Goal: Task Accomplishment & Management: Manage account settings

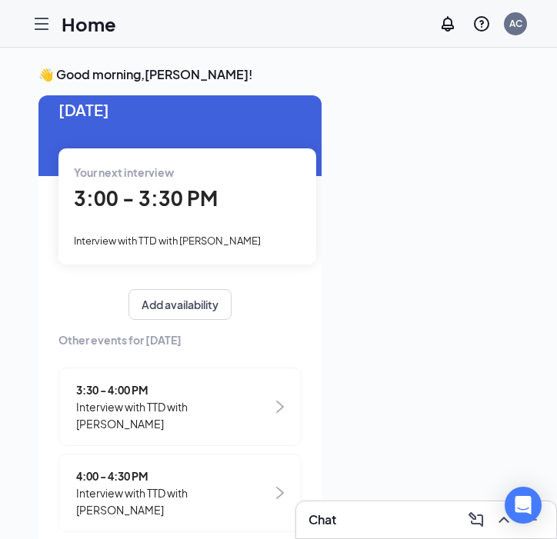
scroll to position [24, 0]
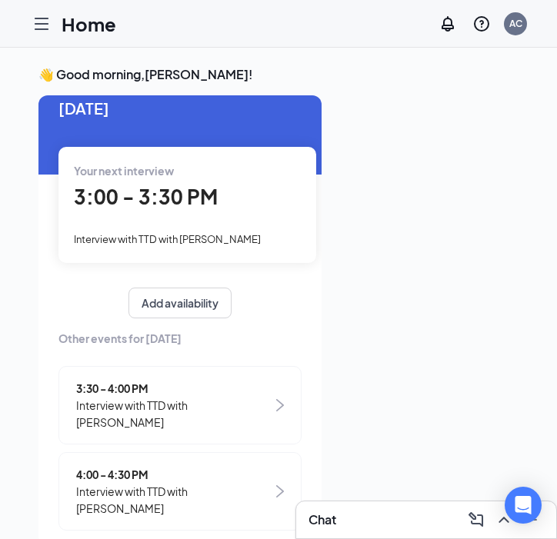
click at [45, 23] on icon "Hamburger" at bounding box center [41, 23] width 12 height 11
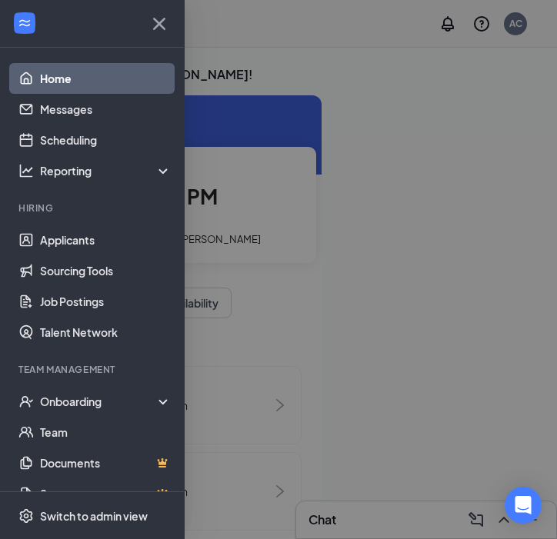
click at [162, 23] on icon "Cross" at bounding box center [159, 24] width 25 height 25
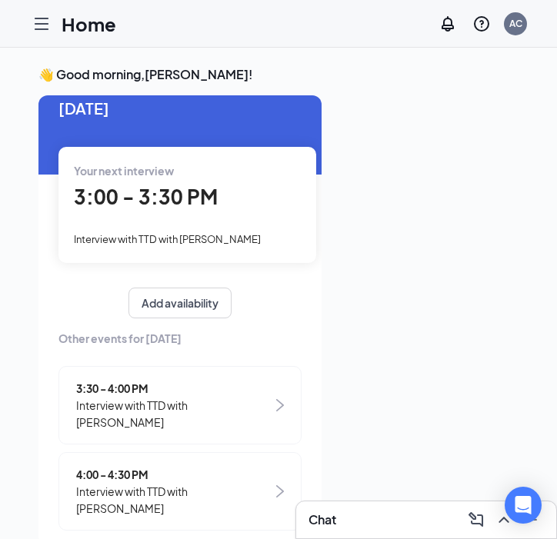
click at [168, 238] on span "Interview with TTD with Adam Garcia" at bounding box center [167, 239] width 187 height 12
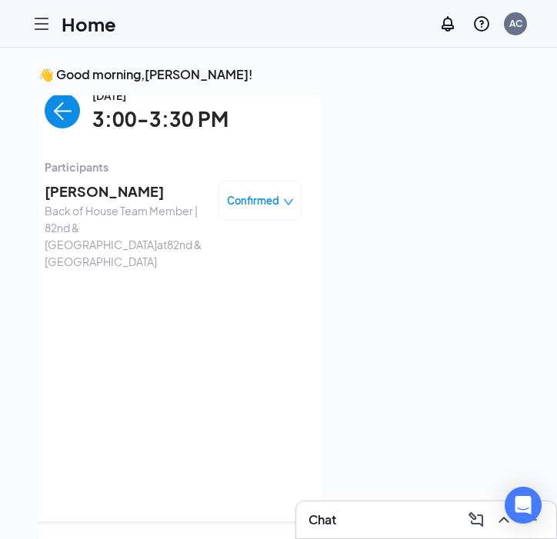
scroll to position [6, 0]
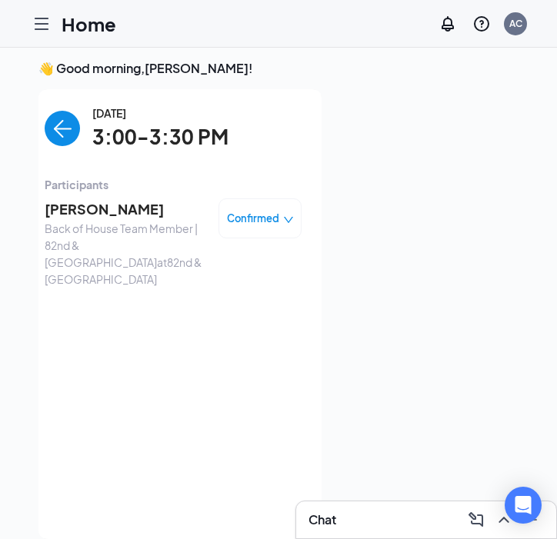
click at [125, 211] on span "Adam Garcia" at bounding box center [126, 209] width 162 height 22
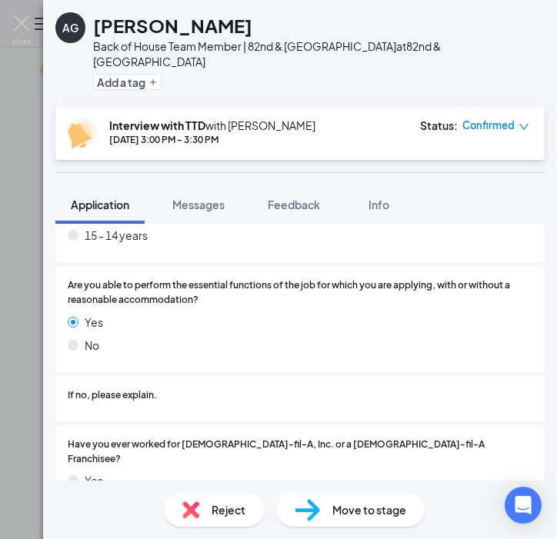
scroll to position [274, 0]
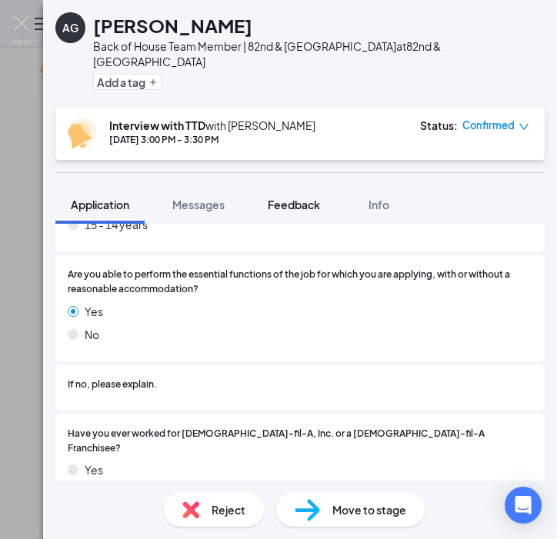
click at [291, 198] on span "Feedback" at bounding box center [294, 205] width 52 height 14
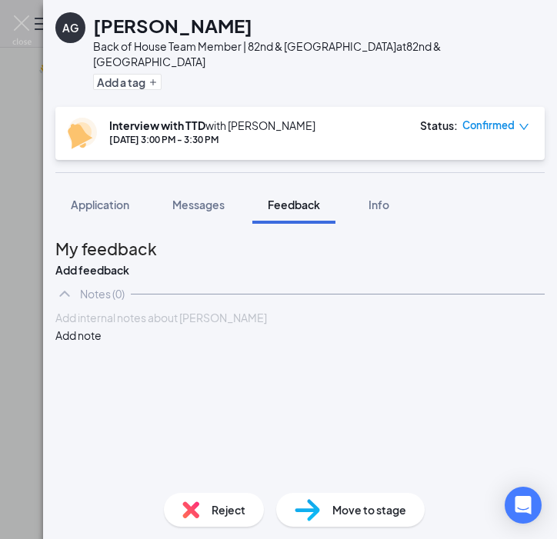
click at [205, 326] on div at bounding box center [300, 318] width 488 height 16
click at [205, 325] on span "Schedule second with. Vern" at bounding box center [157, 318] width 203 height 14
click at [102, 344] on button "Add note" at bounding box center [78, 335] width 46 height 17
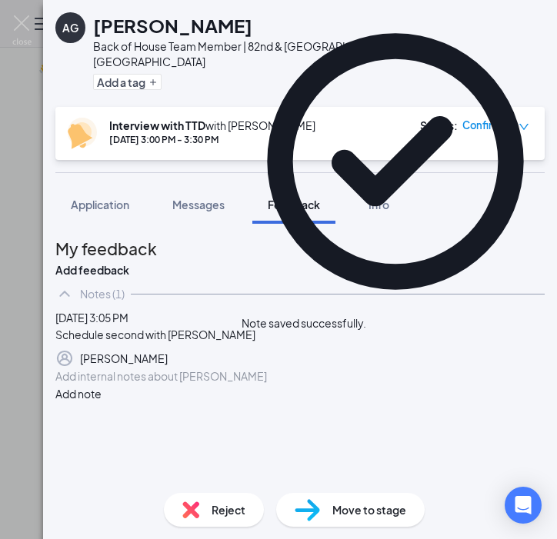
click at [366, 315] on icon "Cross" at bounding box center [366, 315] width 0 height 0
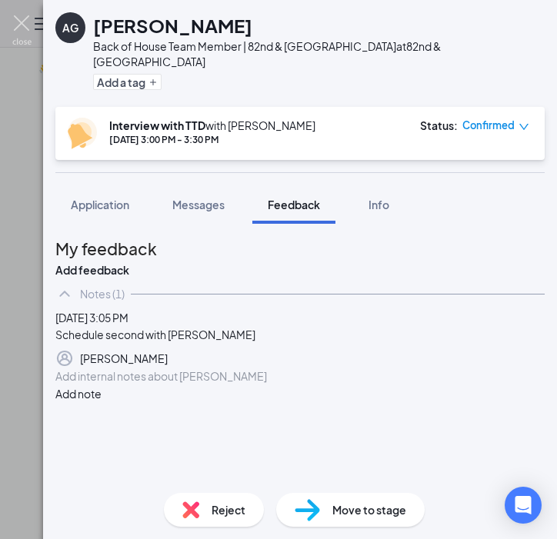
click at [25, 24] on img at bounding box center [21, 30] width 19 height 30
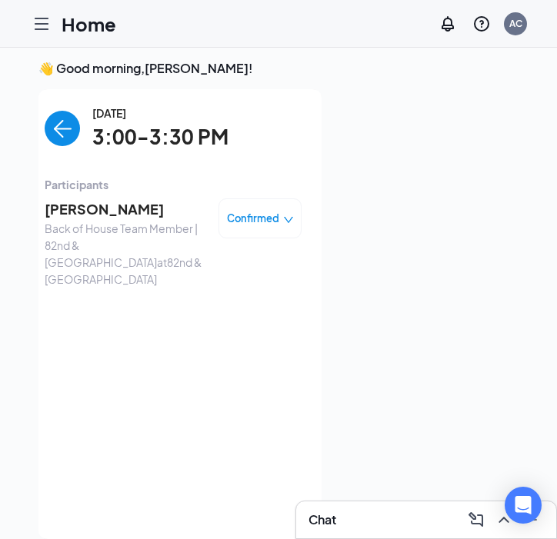
click at [62, 130] on img "back-button" at bounding box center [62, 128] width 35 height 35
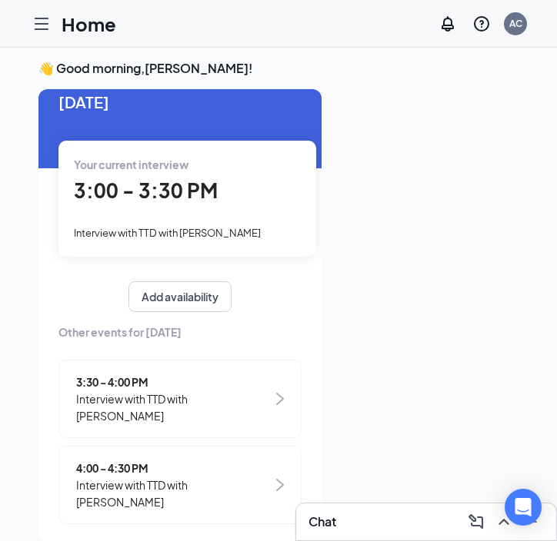
scroll to position [22, 0]
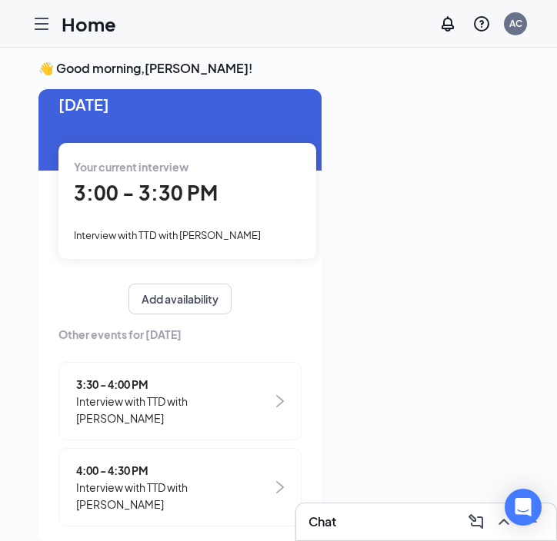
click at [43, 22] on icon "Hamburger" at bounding box center [41, 24] width 18 height 18
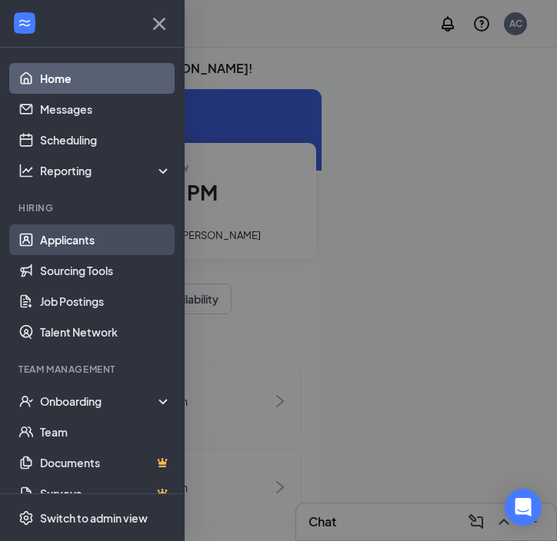
click at [105, 247] on link "Applicants" at bounding box center [106, 240] width 132 height 31
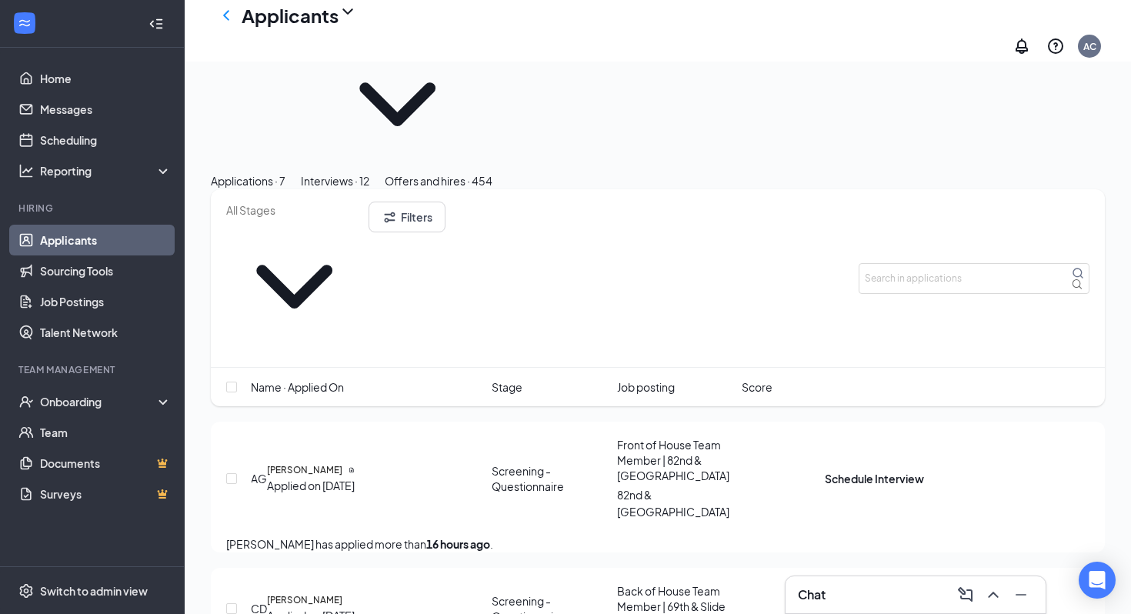
scroll to position [64, 0]
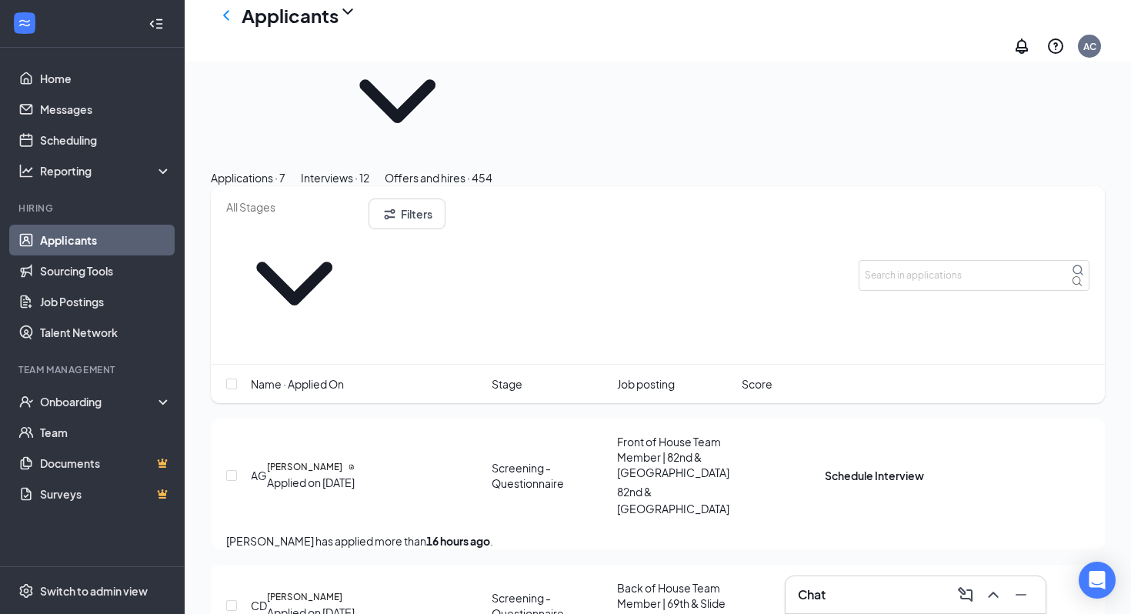
click at [369, 169] on button "Interviews · 12" at bounding box center [335, 177] width 68 height 17
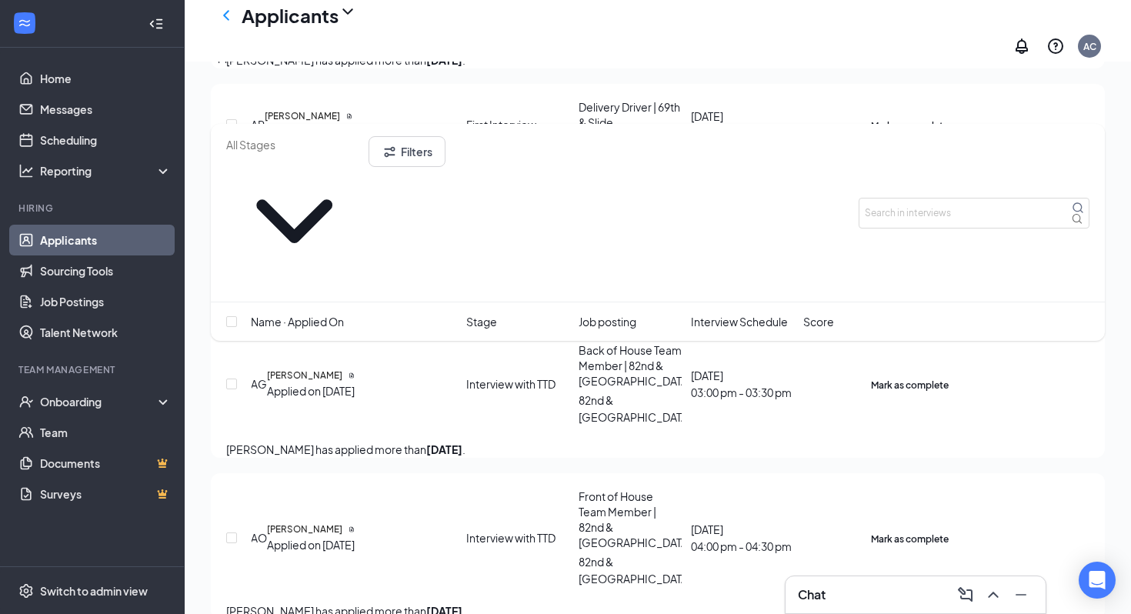
scroll to position [1098, 0]
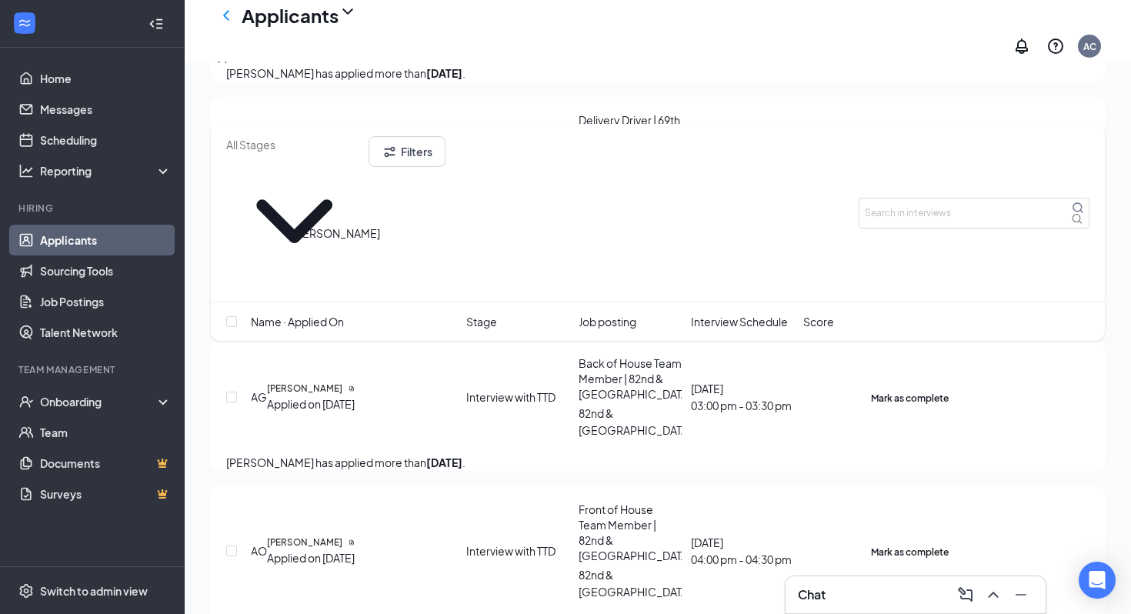
click at [342, 381] on h5 "Adam Garcia" at bounding box center [304, 388] width 75 height 14
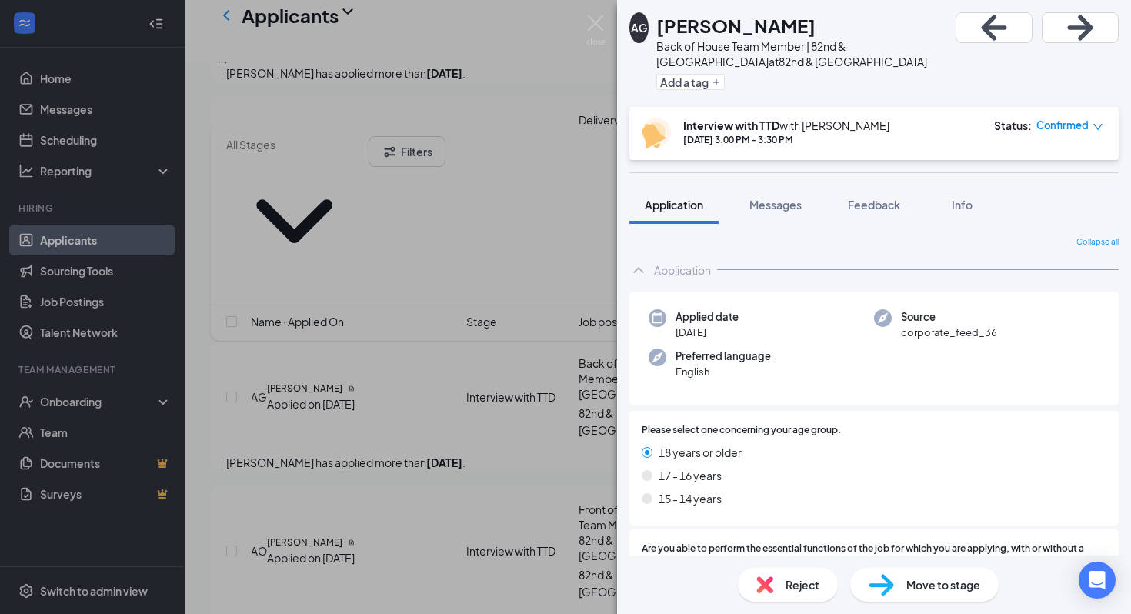
click at [556, 538] on div "Move to stage" at bounding box center [924, 585] width 148 height 34
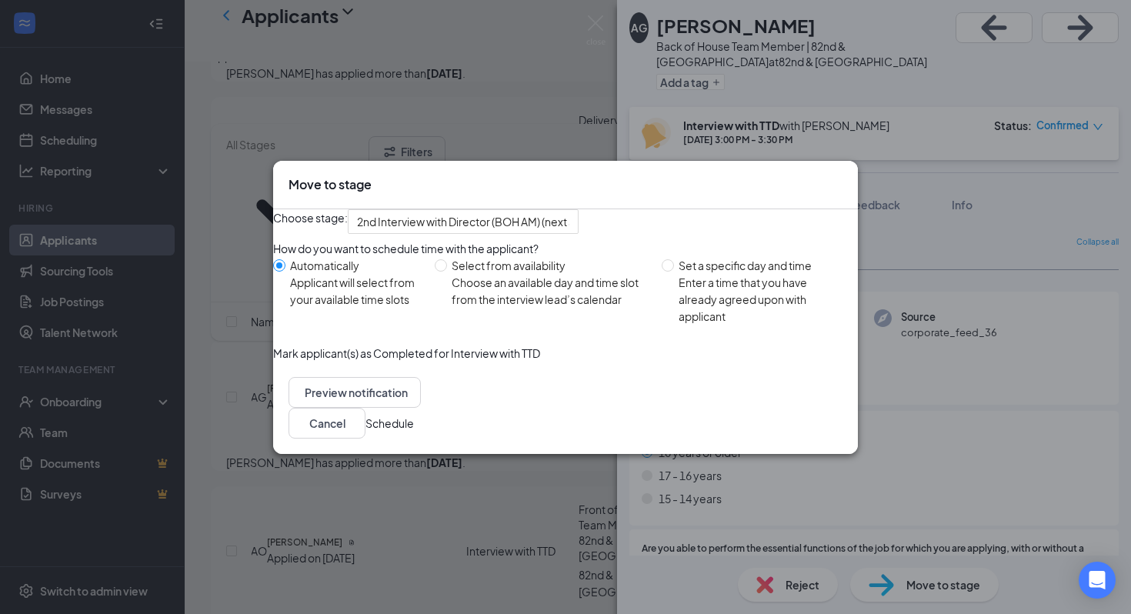
click at [556, 180] on icon "Cross" at bounding box center [851, 184] width 9 height 9
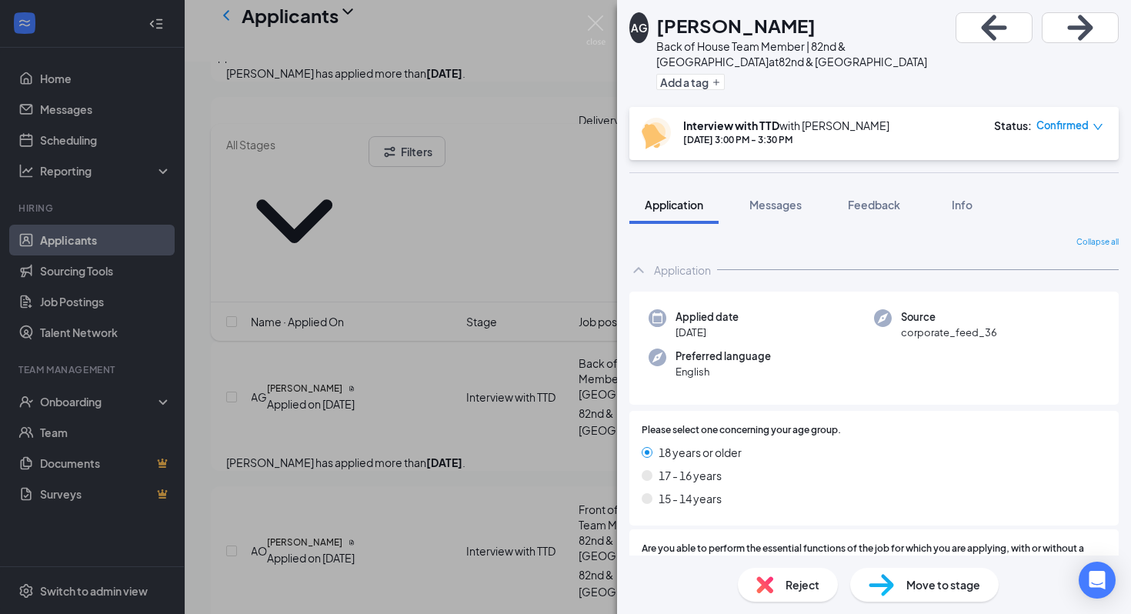
click at [461, 346] on div "AG Adam Garcia Back of House Team Member | 82nd & Milwaukee at 82nd & Milwaukee…" at bounding box center [565, 307] width 1131 height 614
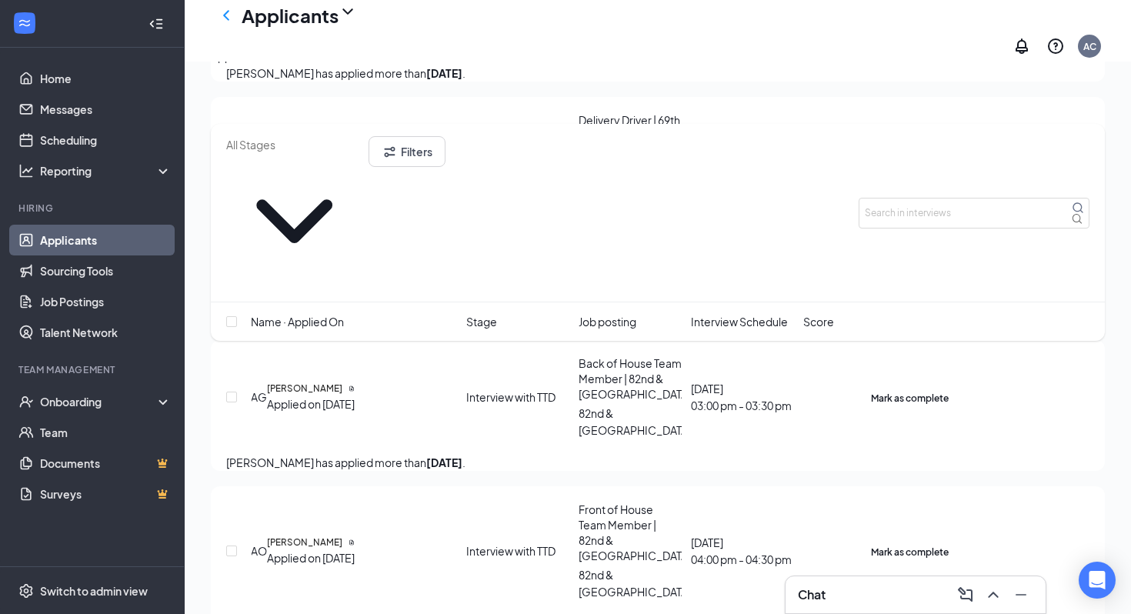
click at [556, 396] on icon "Ellipses" at bounding box center [958, 397] width 14 height 3
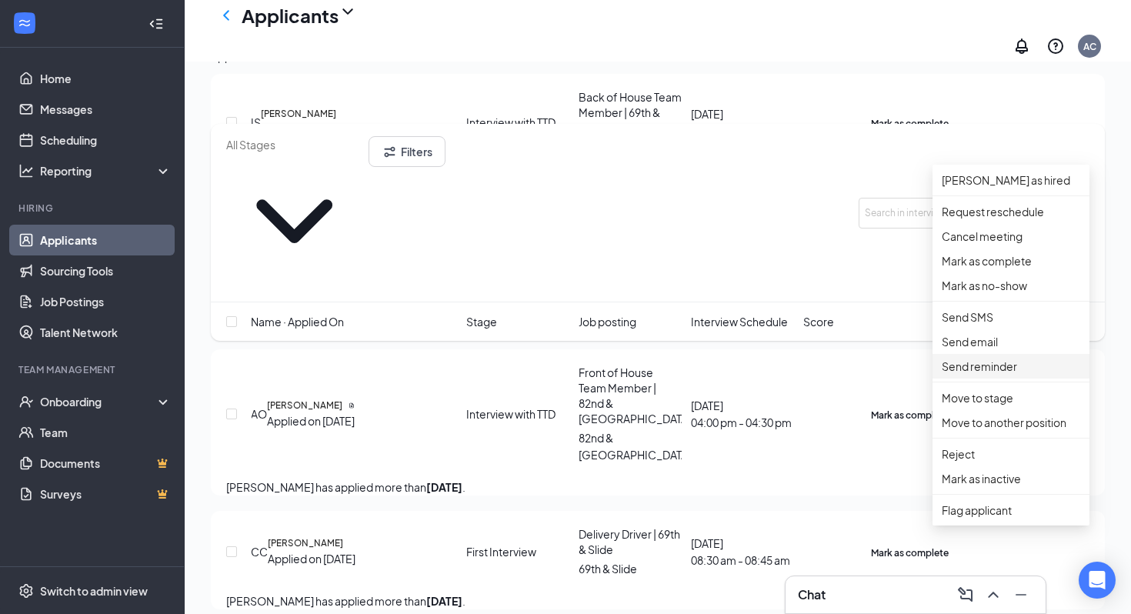
scroll to position [1240, 0]
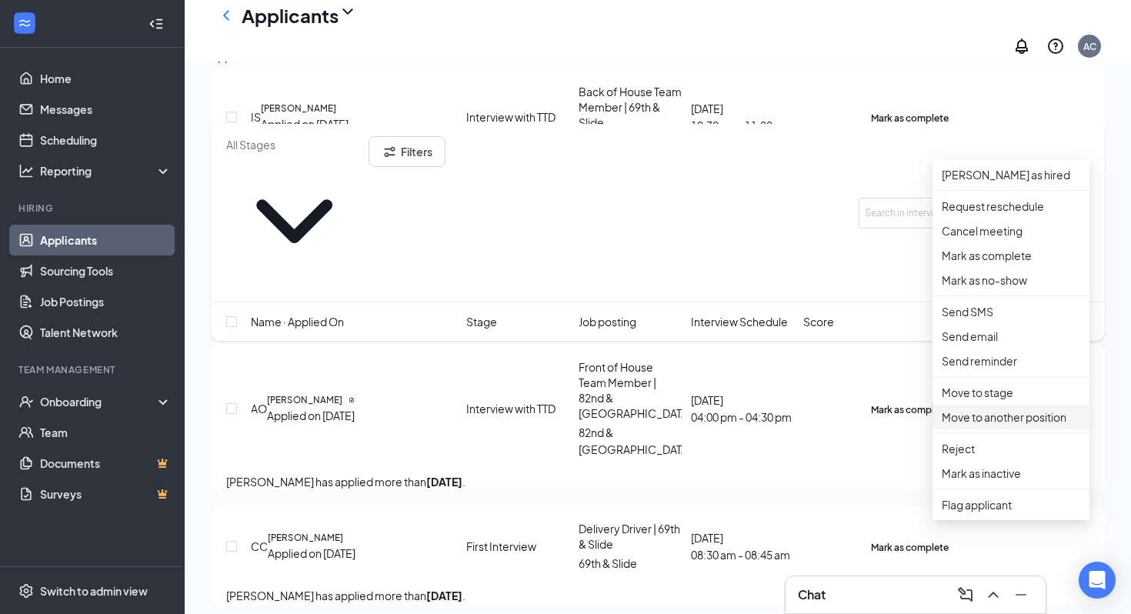
click at [556, 425] on p "Move to another position" at bounding box center [1010, 416] width 138 height 17
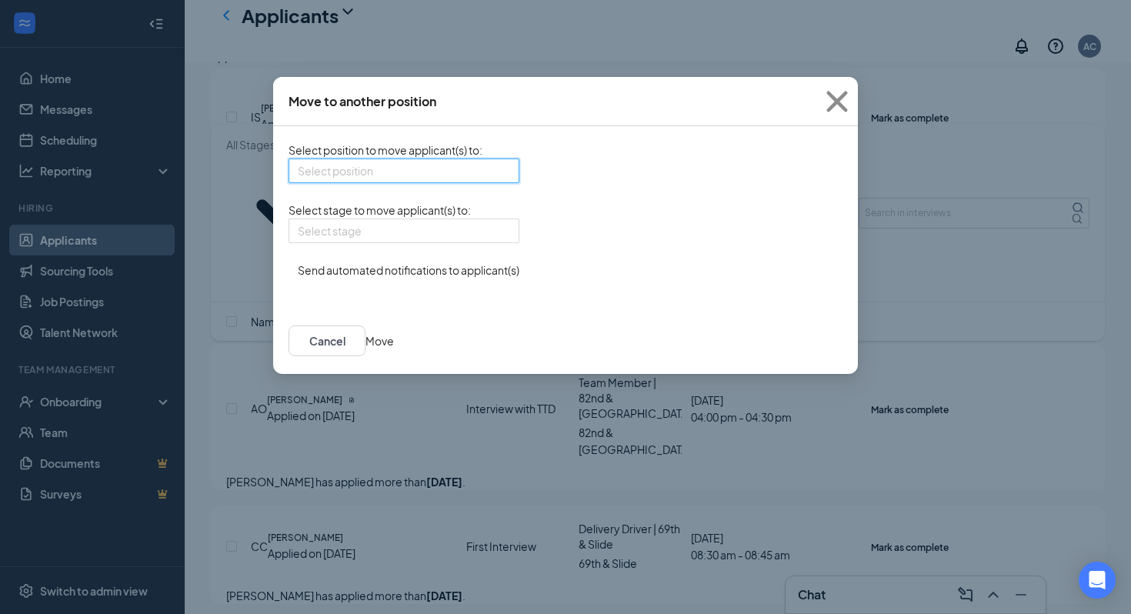
click at [424, 175] on input "search" at bounding box center [398, 170] width 201 height 23
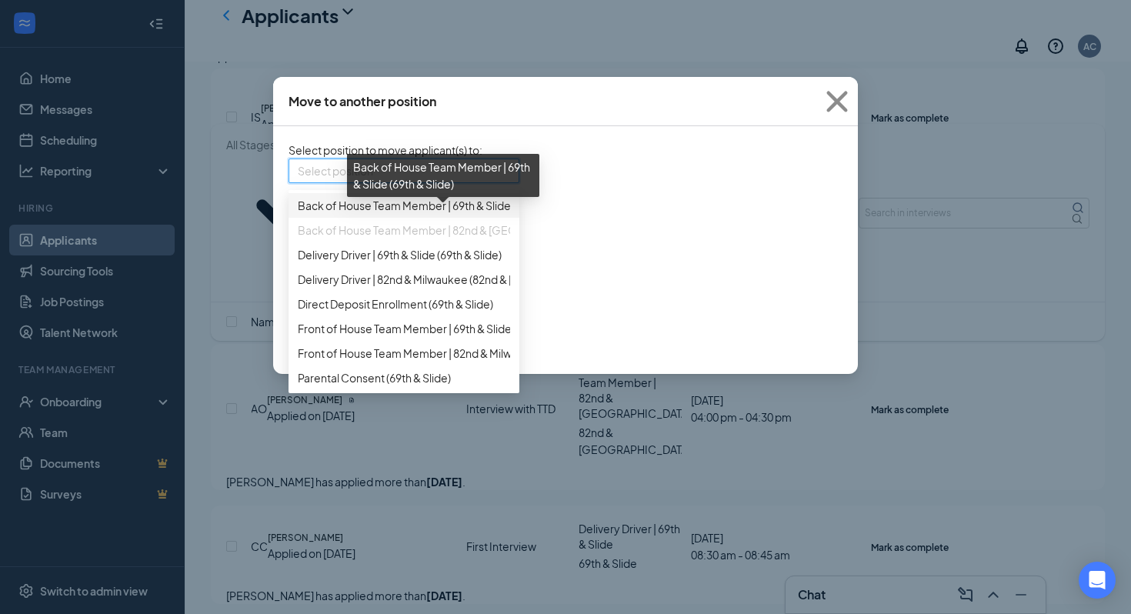
click at [420, 214] on span "Back of House Team Member | 69th & Slide (69th & Slide)" at bounding box center [437, 205] width 279 height 17
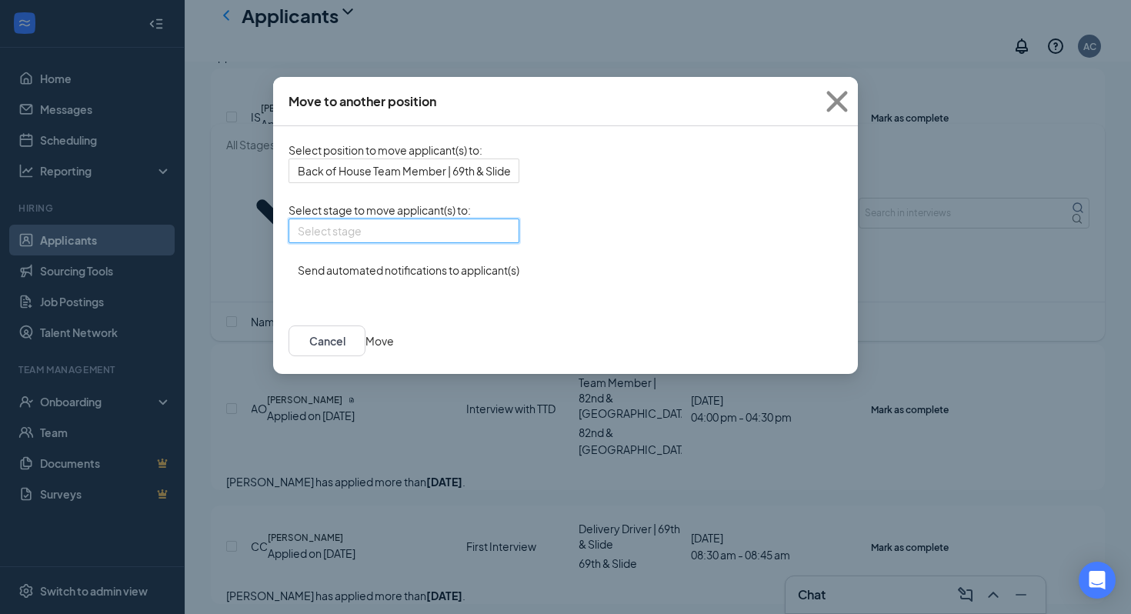
click at [394, 242] on input "search" at bounding box center [398, 230] width 201 height 23
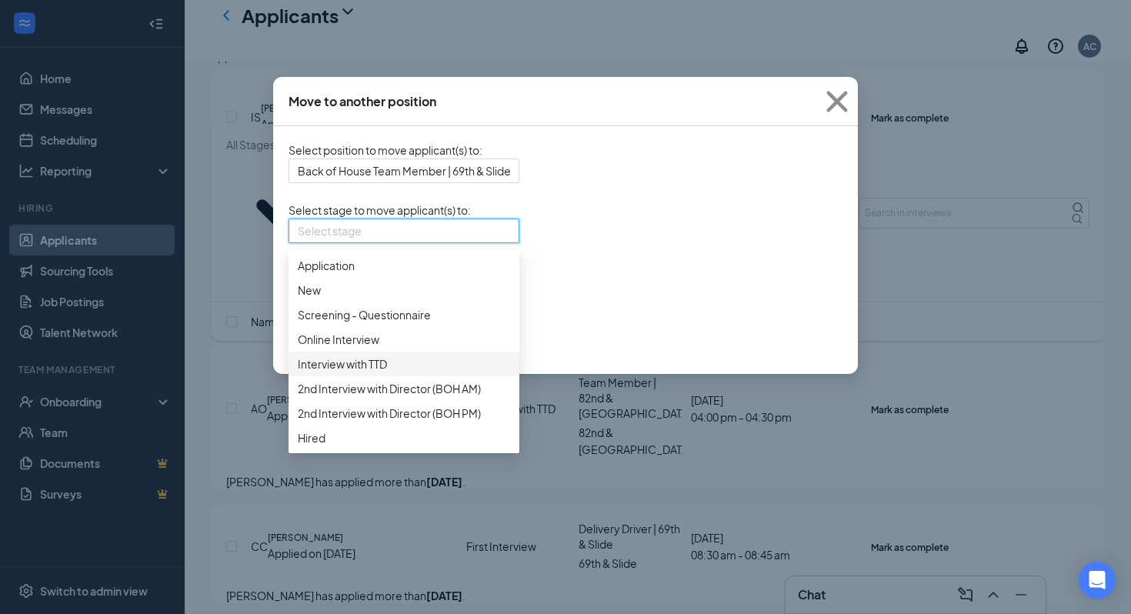
click at [397, 372] on span "Interview with TTD" at bounding box center [404, 363] width 212 height 17
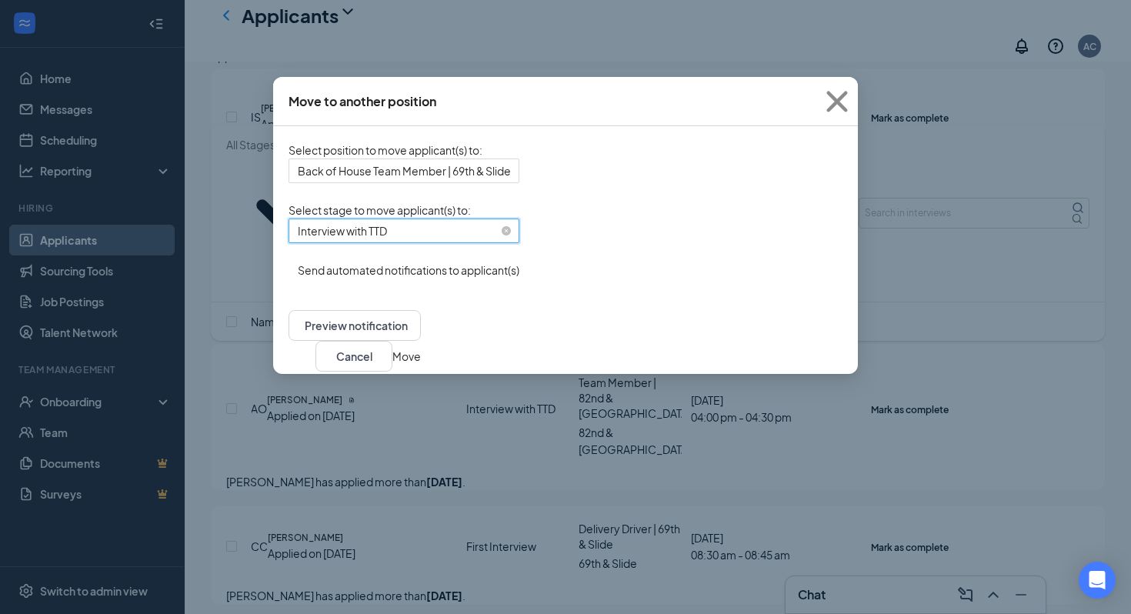
click at [465, 244] on span "Interview with TTD" at bounding box center [397, 329] width 198 height 221
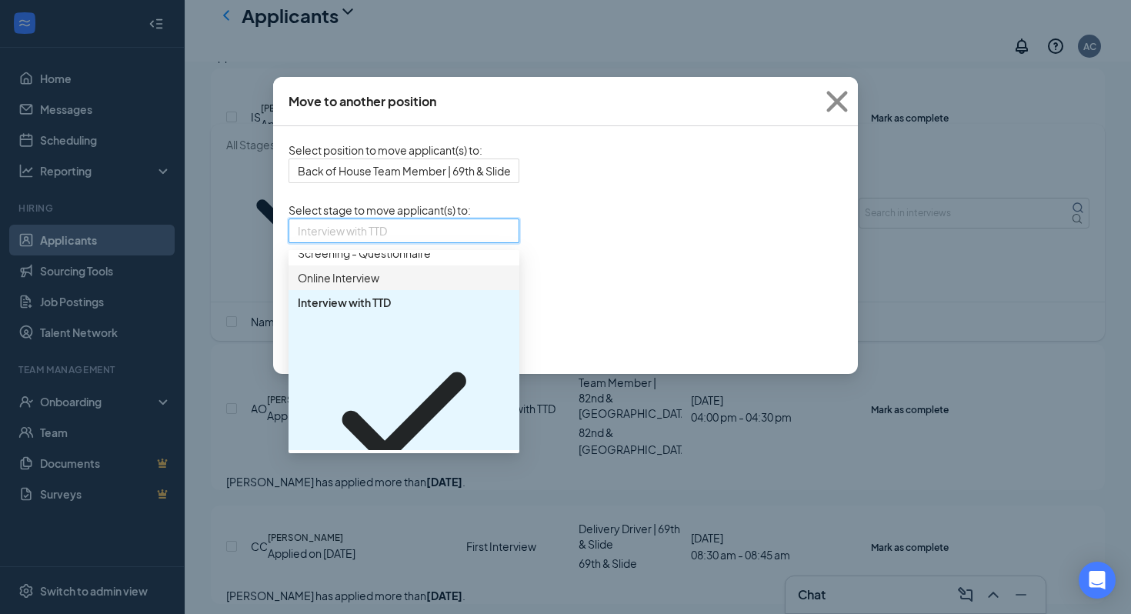
scroll to position [62, 0]
click at [414, 530] on span "2nd Interview with Director (BOH AM)" at bounding box center [389, 538] width 183 height 17
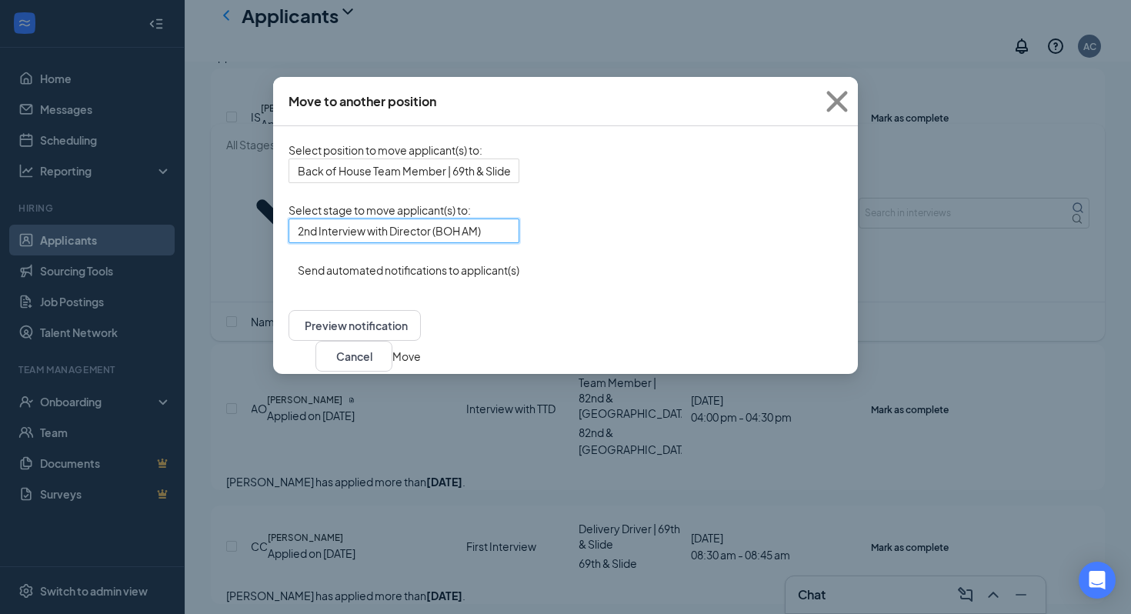
click at [421, 361] on button "Move" at bounding box center [406, 356] width 28 height 17
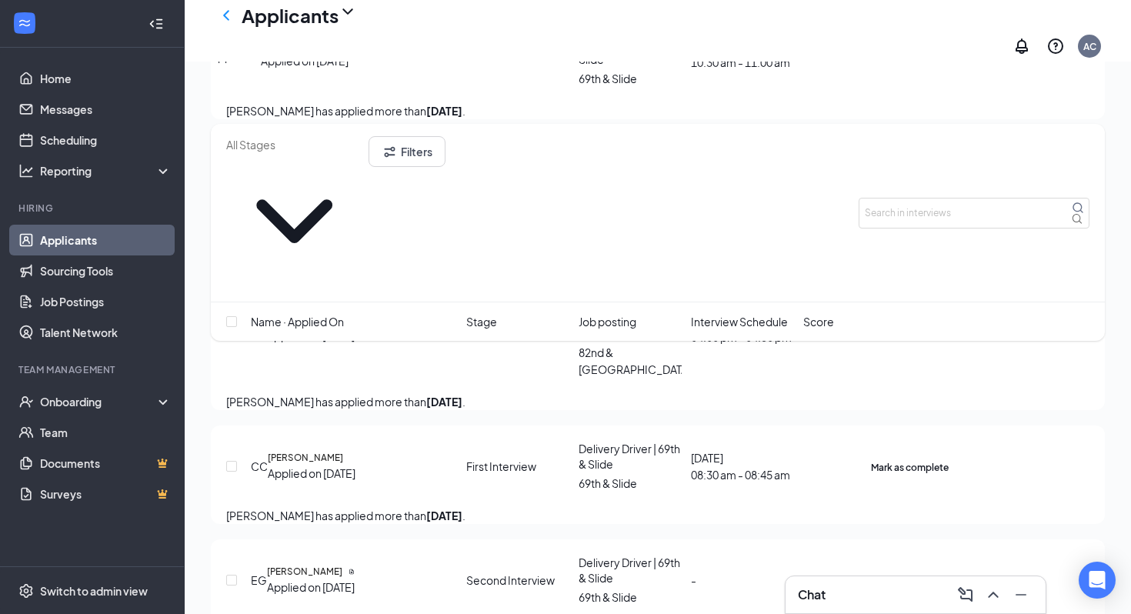
scroll to position [1419, 0]
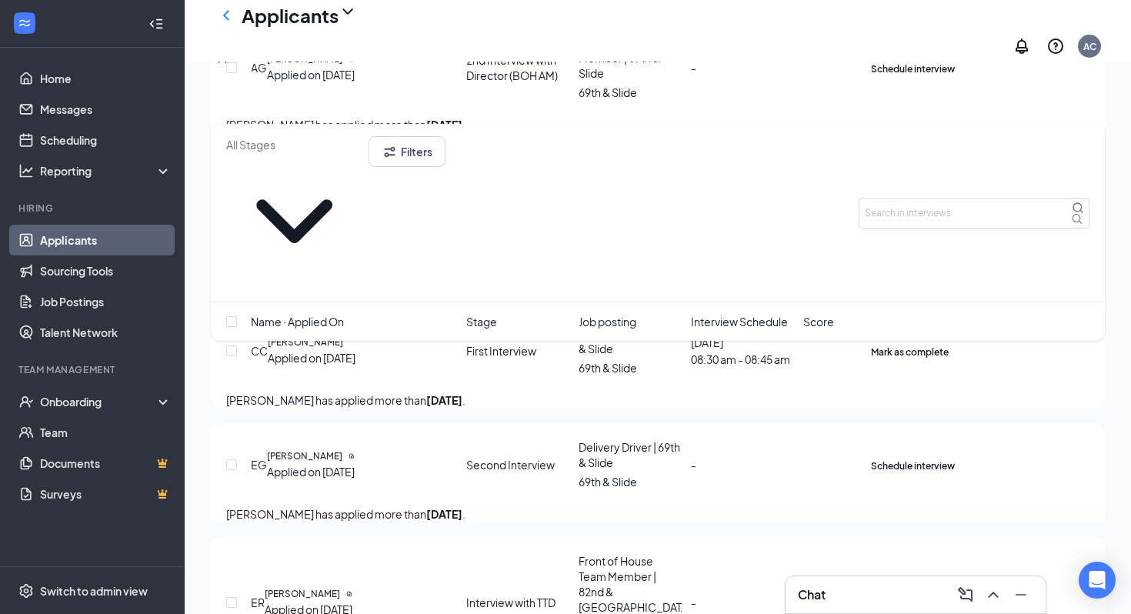
click at [285, 65] on div "Applications · 7" at bounding box center [248, 56] width 75 height 17
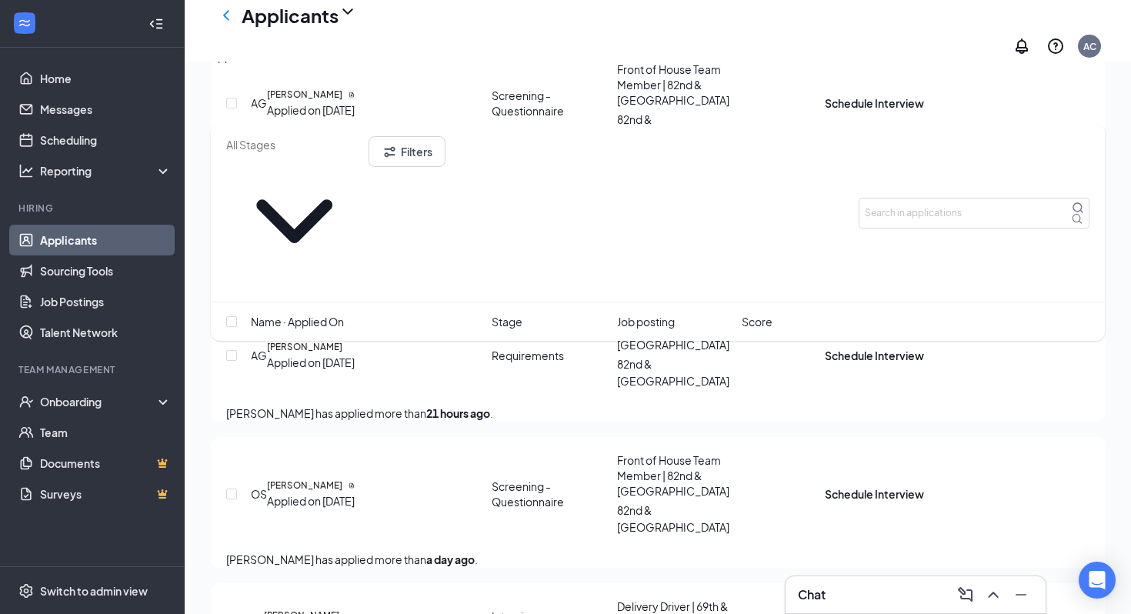
scroll to position [672, 0]
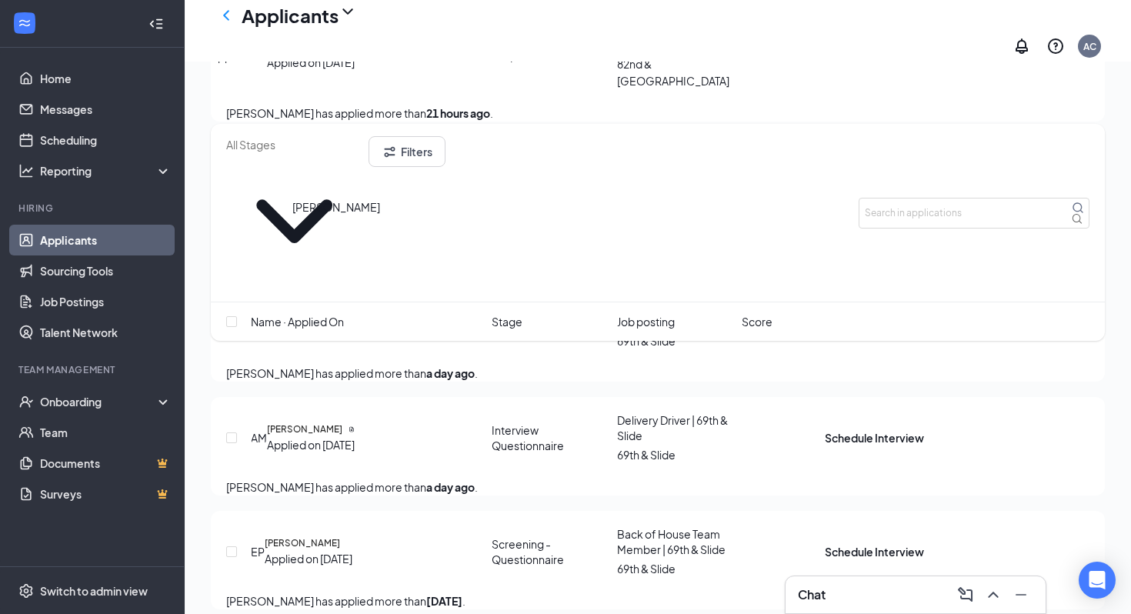
click at [339, 308] on h5 "Jareth Gamez" at bounding box center [301, 315] width 75 height 14
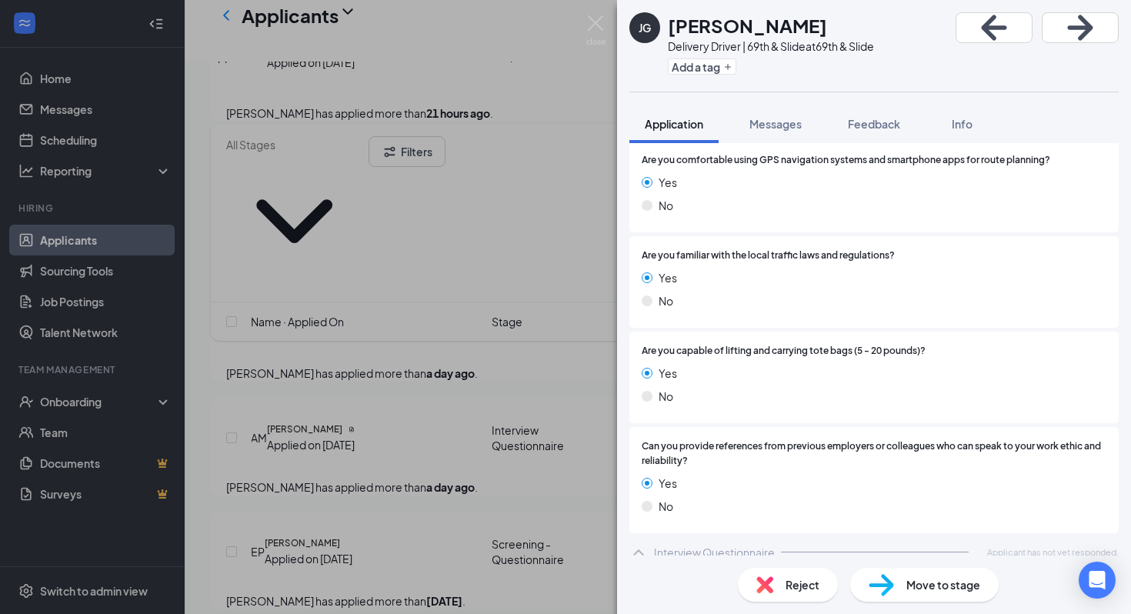
scroll to position [2936, 0]
click at [556, 25] on img at bounding box center [595, 30] width 19 height 30
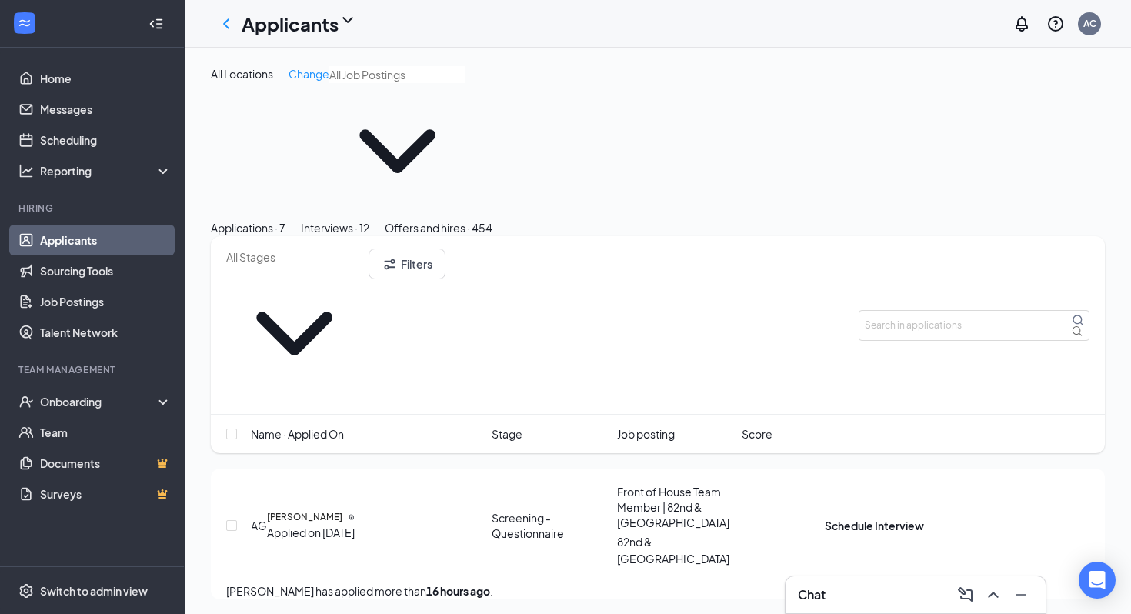
click at [369, 219] on button "Interviews · 12" at bounding box center [335, 227] width 68 height 17
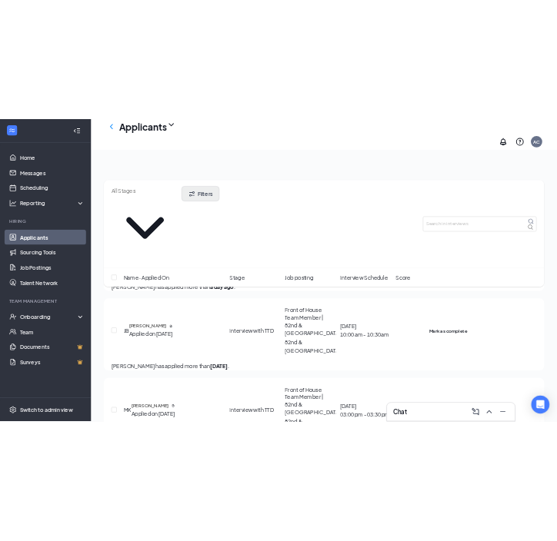
scroll to position [219, 0]
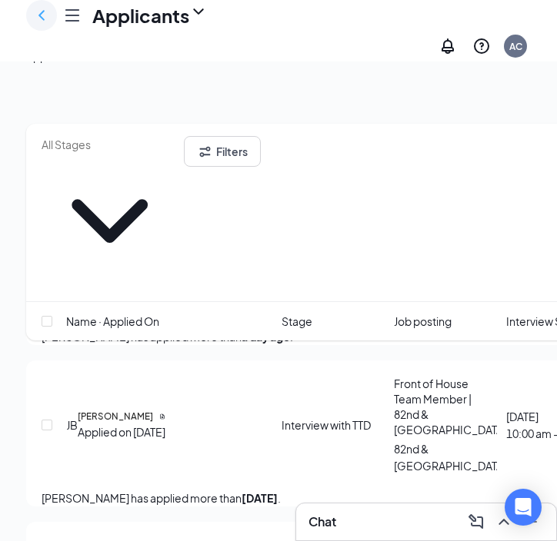
click at [47, 25] on icon "ChevronLeft" at bounding box center [41, 15] width 18 height 18
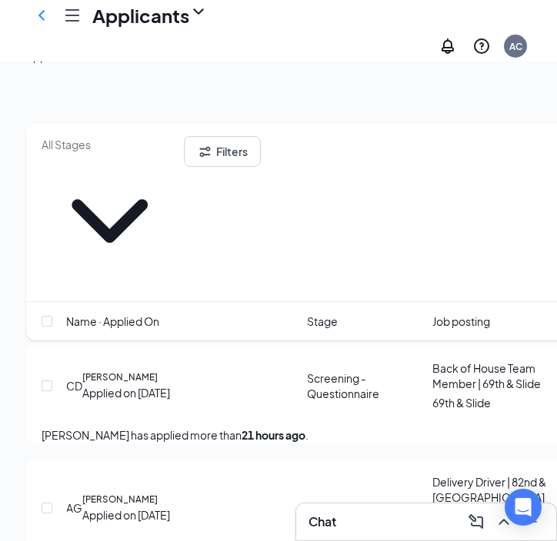
click at [69, 18] on icon "Hamburger" at bounding box center [72, 15] width 12 height 11
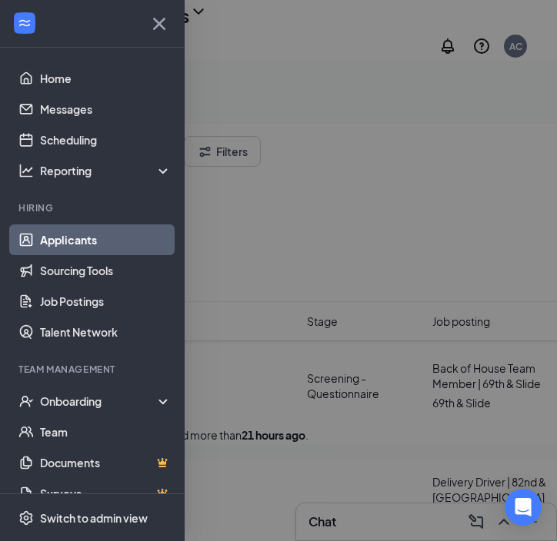
click at [158, 17] on icon "Cross" at bounding box center [159, 24] width 25 height 25
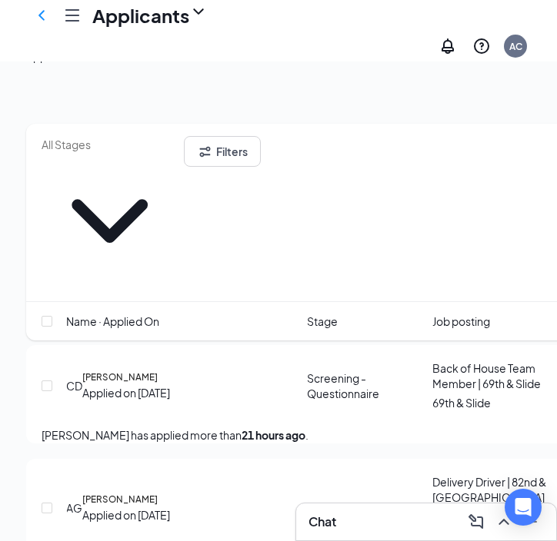
click at [181, 65] on button "Interviews · 12" at bounding box center [147, 56] width 68 height 17
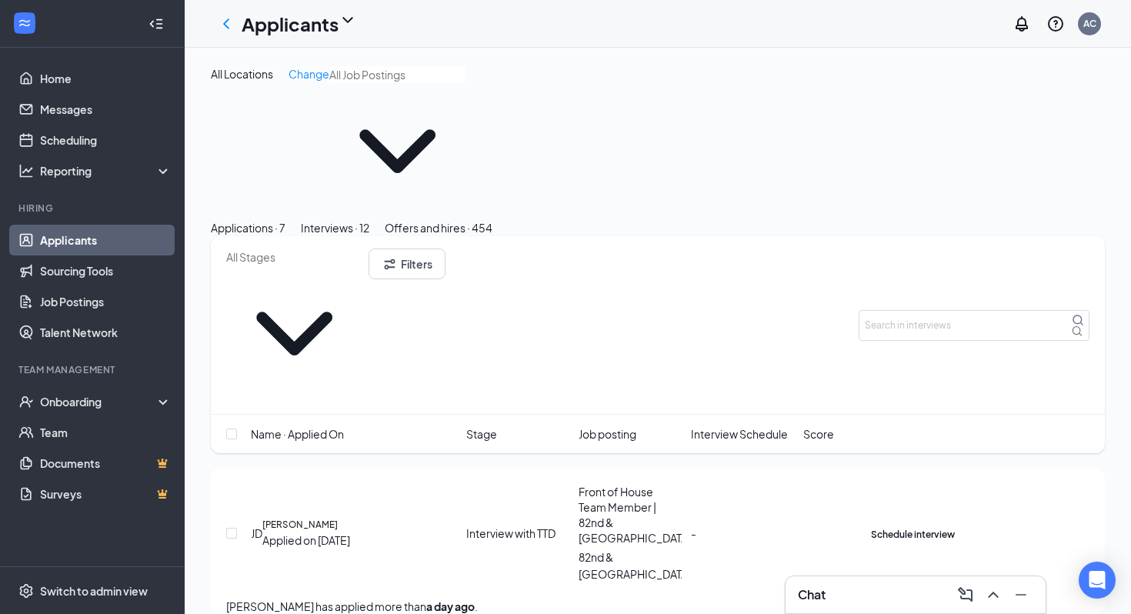
scroll to position [15, 0]
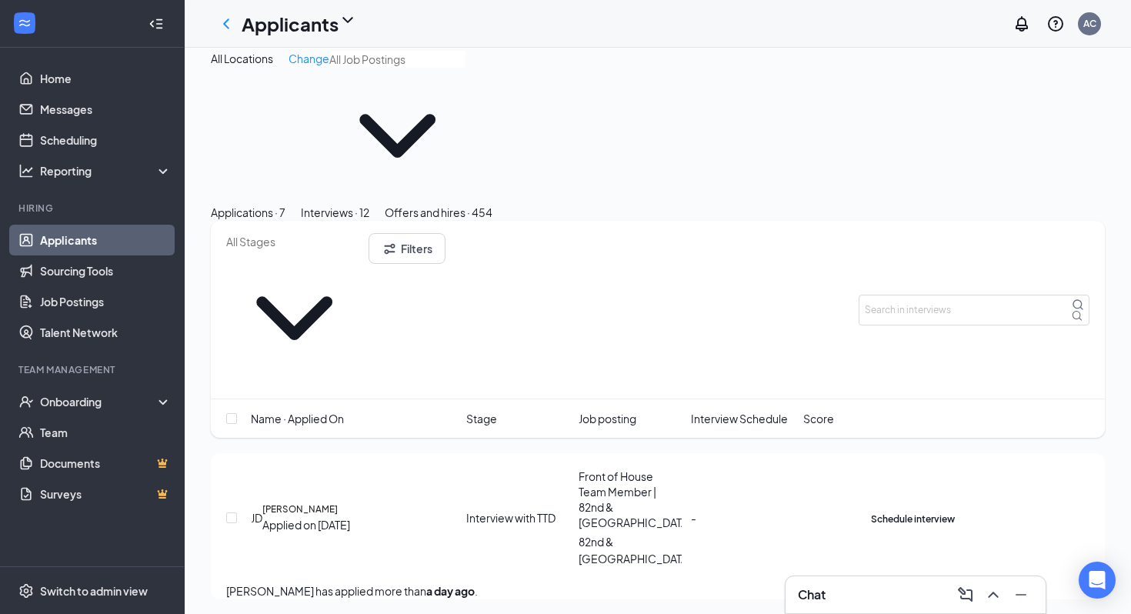
click at [128, 229] on link "Applicants" at bounding box center [106, 240] width 132 height 31
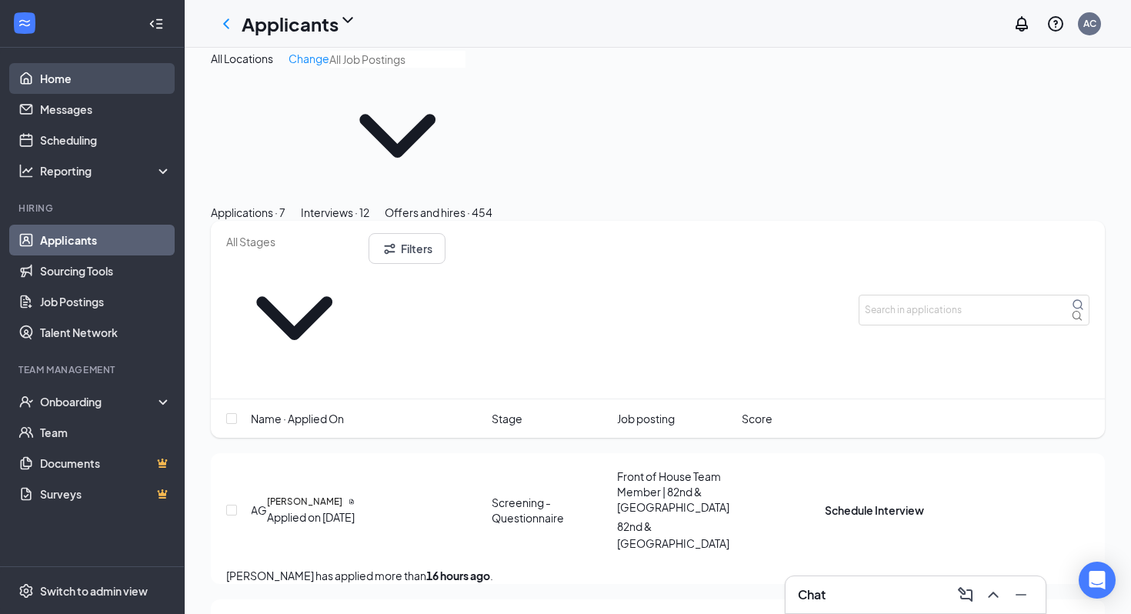
click at [84, 78] on link "Home" at bounding box center [106, 78] width 132 height 31
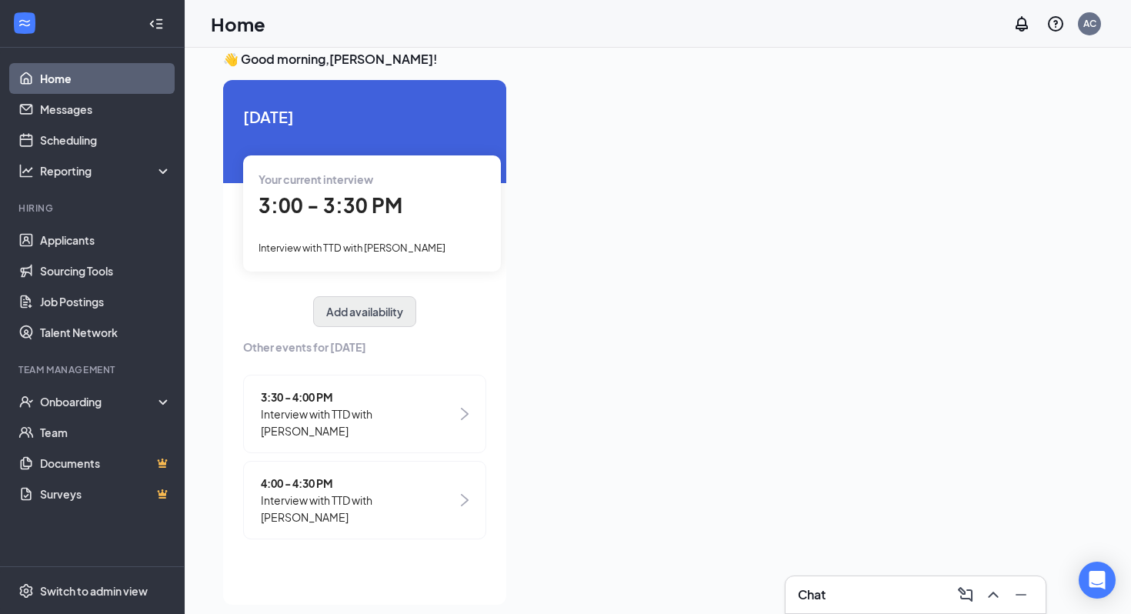
scroll to position [32, 0]
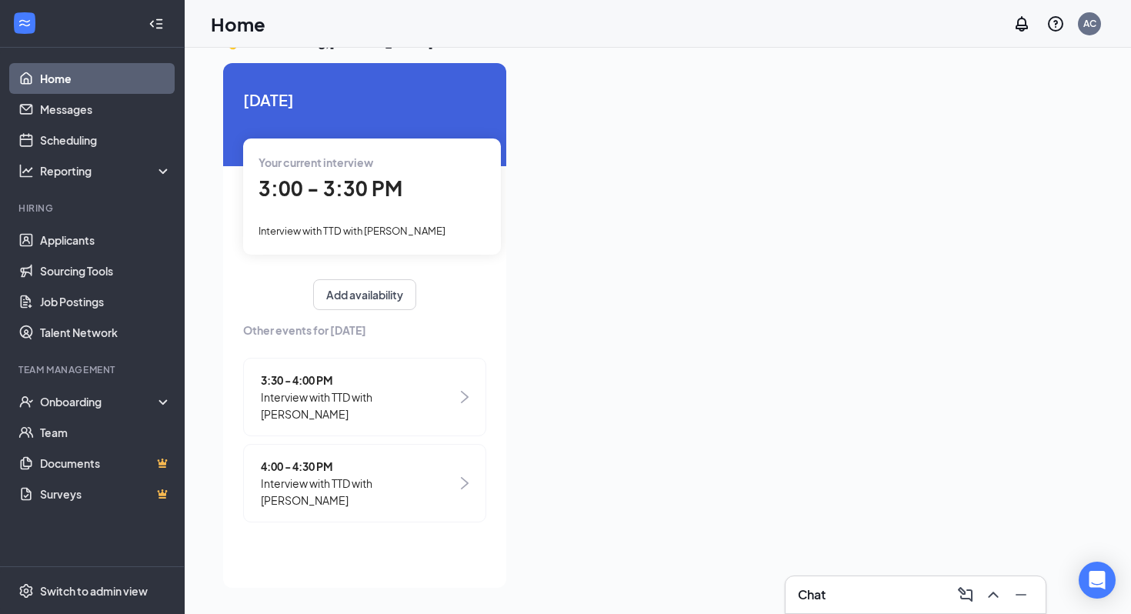
click at [358, 392] on span "Interview with TTD with Makaiya Johnson" at bounding box center [359, 405] width 196 height 34
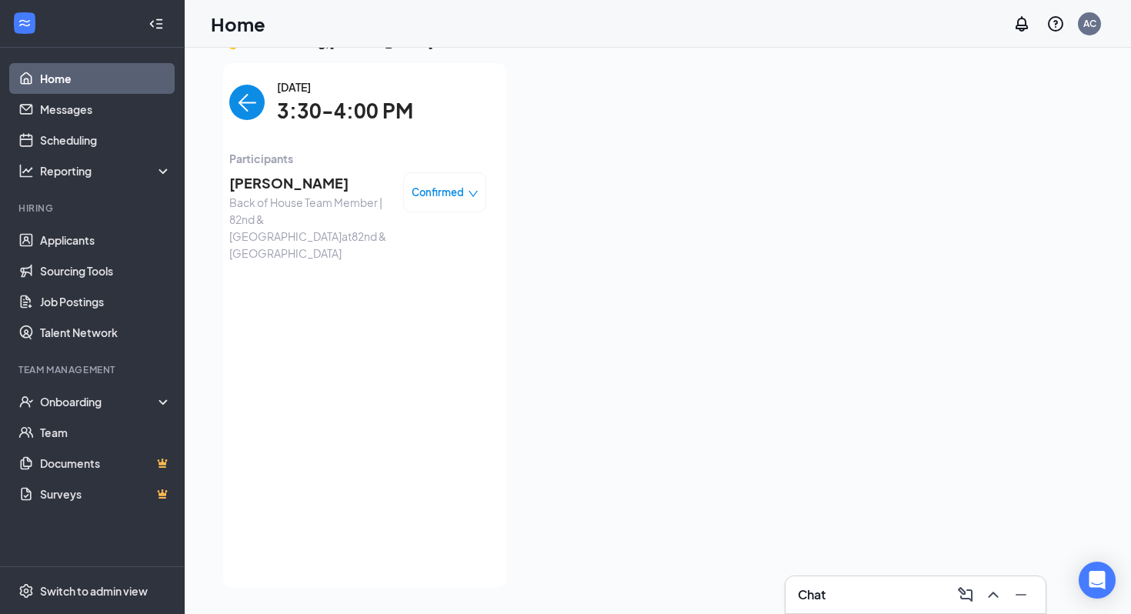
click at [279, 178] on span "Makaiya Johnson" at bounding box center [310, 183] width 162 height 22
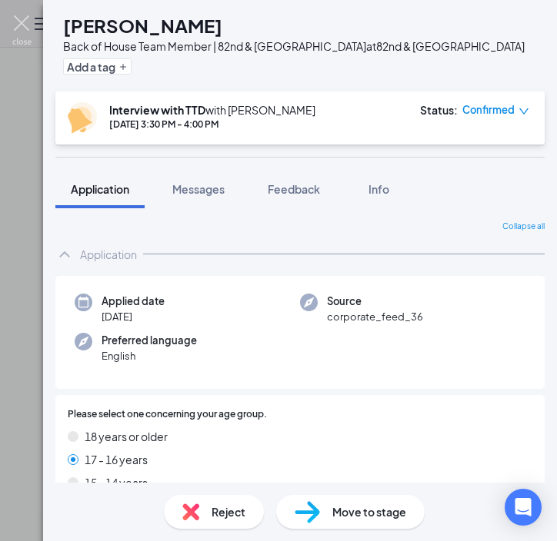
click at [26, 30] on img at bounding box center [21, 30] width 19 height 30
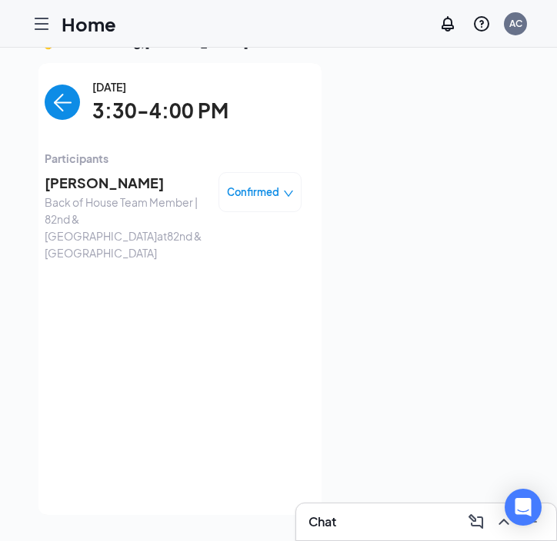
click at [63, 110] on img "back-button" at bounding box center [62, 102] width 35 height 35
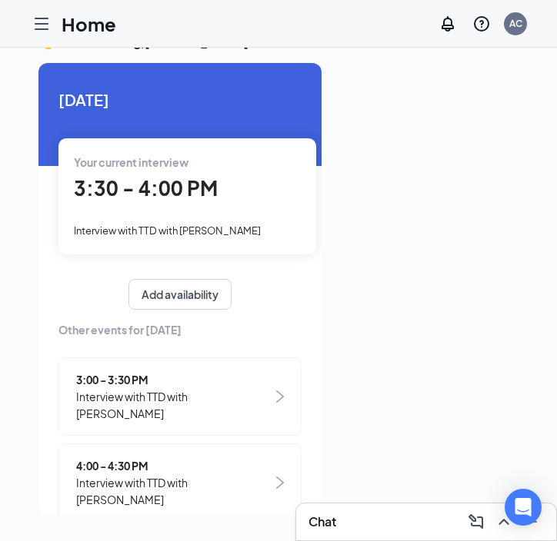
click at [158, 458] on span "4:00 - 4:30 PM" at bounding box center [174, 466] width 196 height 17
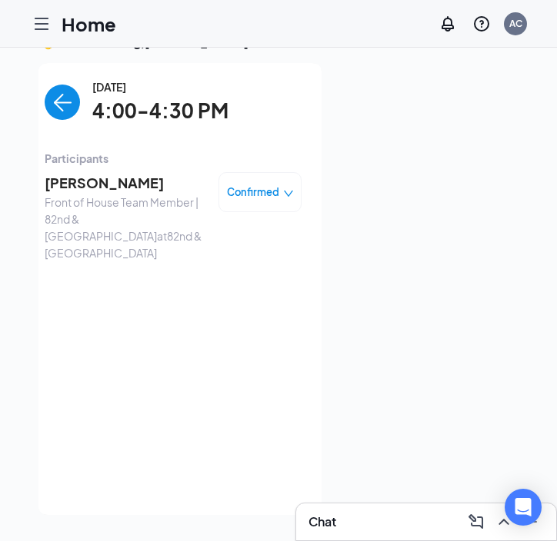
click at [122, 186] on span "amber ortegon" at bounding box center [126, 183] width 162 height 22
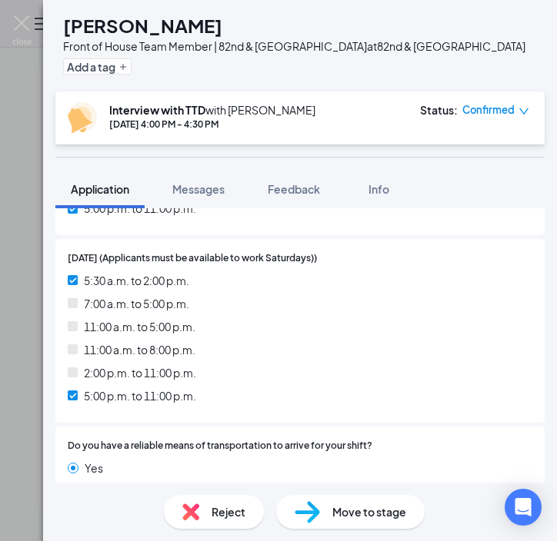
scroll to position [2436, 0]
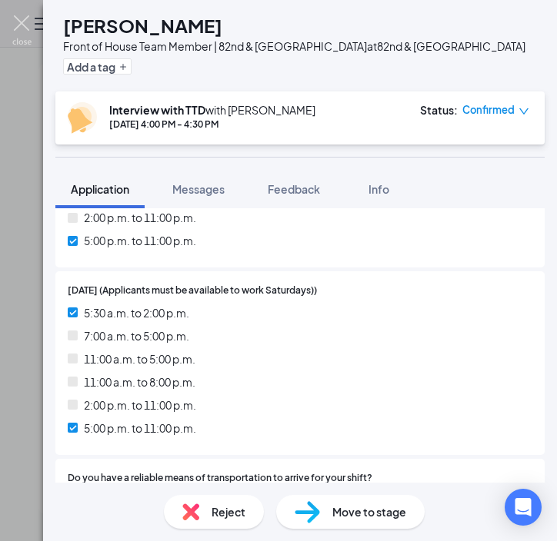
click at [25, 25] on img at bounding box center [21, 30] width 19 height 30
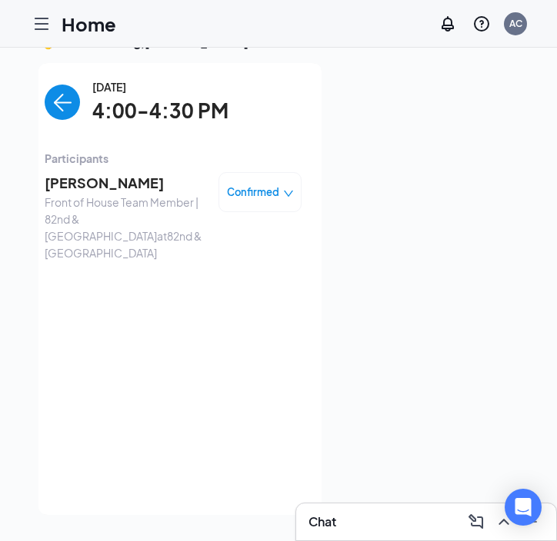
click at [42, 28] on icon "Hamburger" at bounding box center [41, 23] width 12 height 11
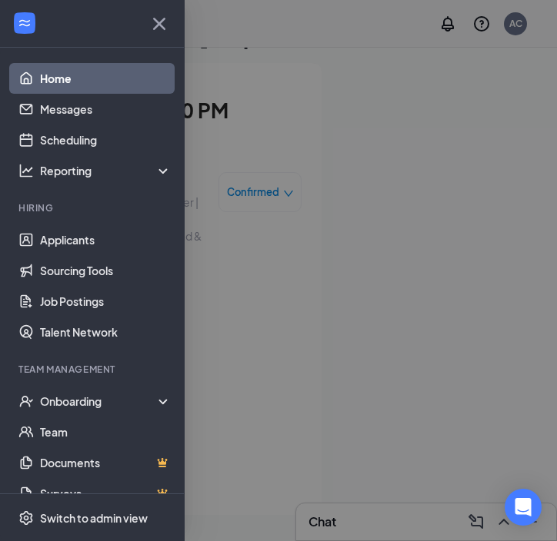
click at [63, 75] on link "Home" at bounding box center [106, 78] width 132 height 31
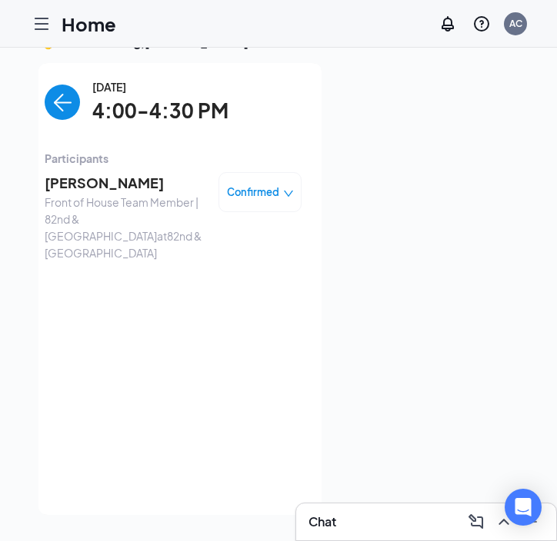
click at [44, 28] on icon "Hamburger" at bounding box center [41, 23] width 12 height 11
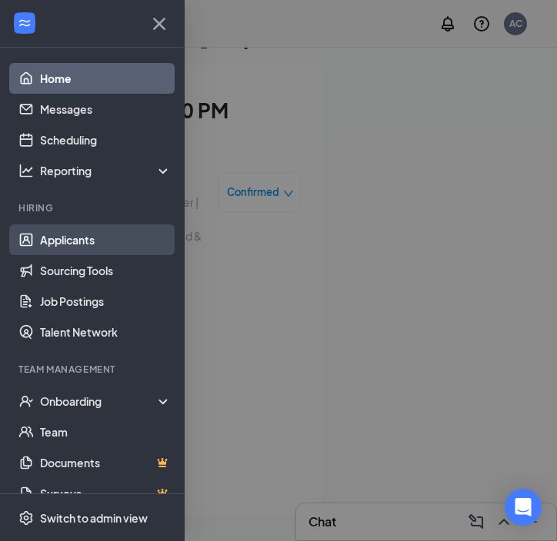
click at [65, 228] on link "Applicants" at bounding box center [106, 240] width 132 height 31
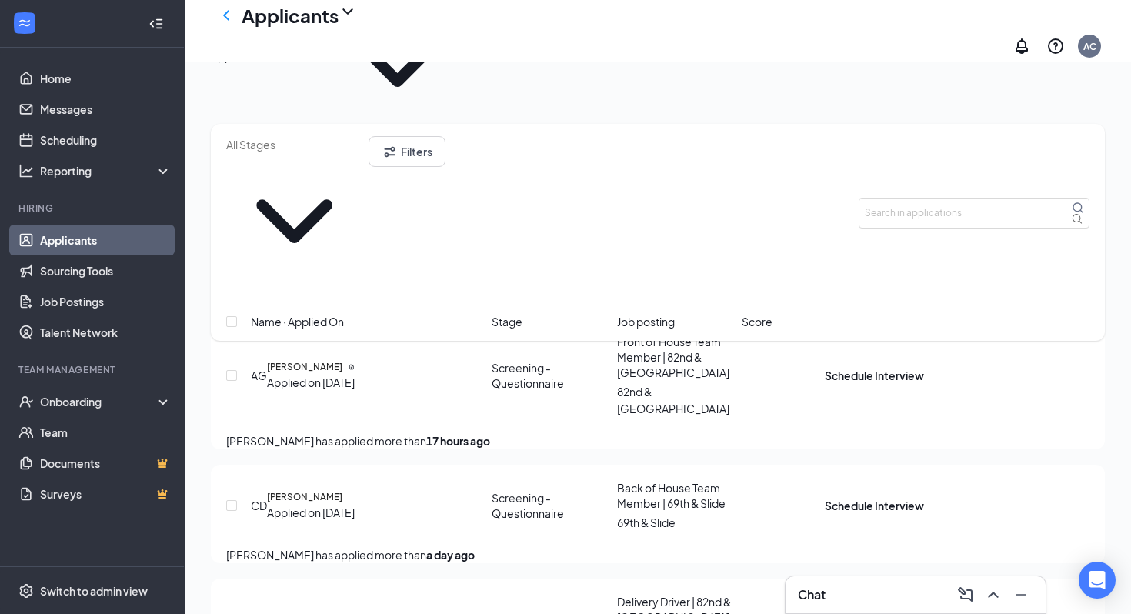
scroll to position [98, 0]
click at [369, 65] on button "Interviews · 12" at bounding box center [335, 56] width 68 height 17
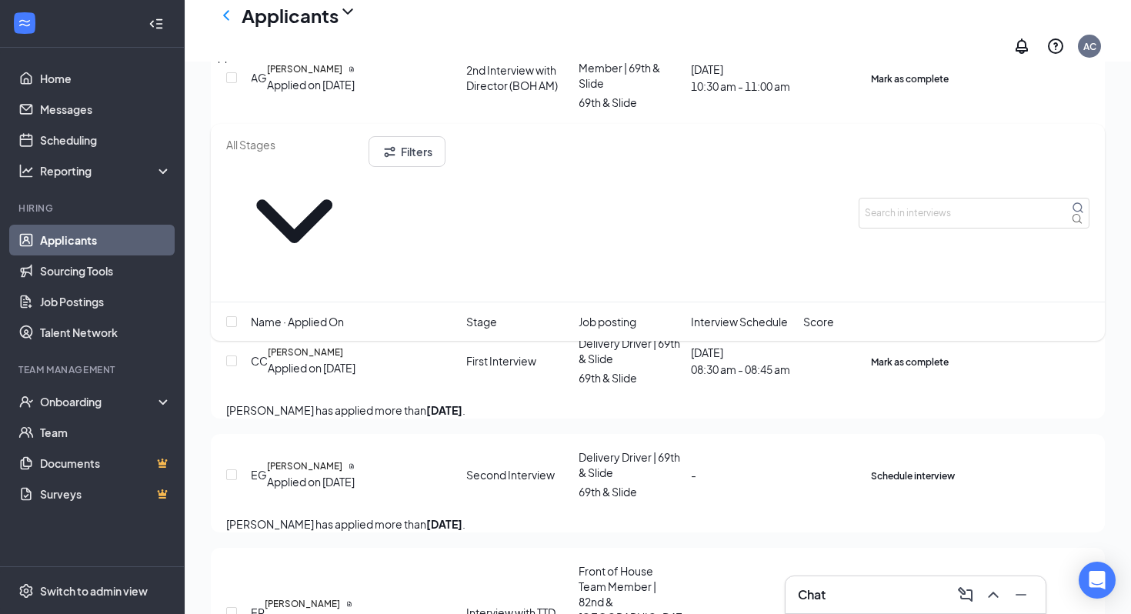
click at [283, 65] on div "Applications · 7" at bounding box center [248, 56] width 75 height 17
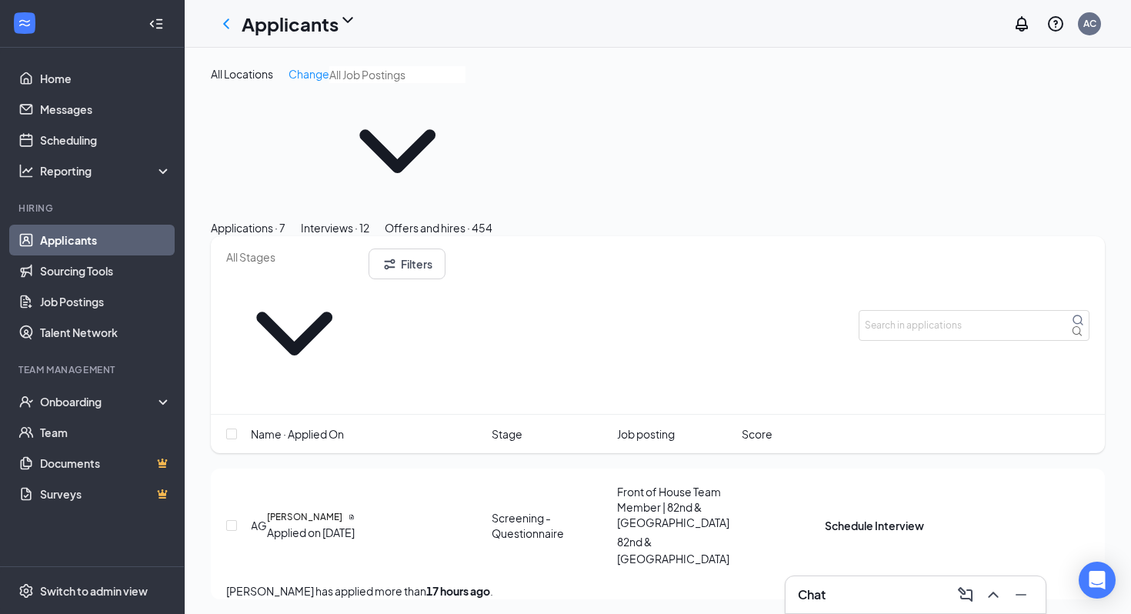
click at [369, 219] on button "Interviews · 12" at bounding box center [335, 227] width 68 height 17
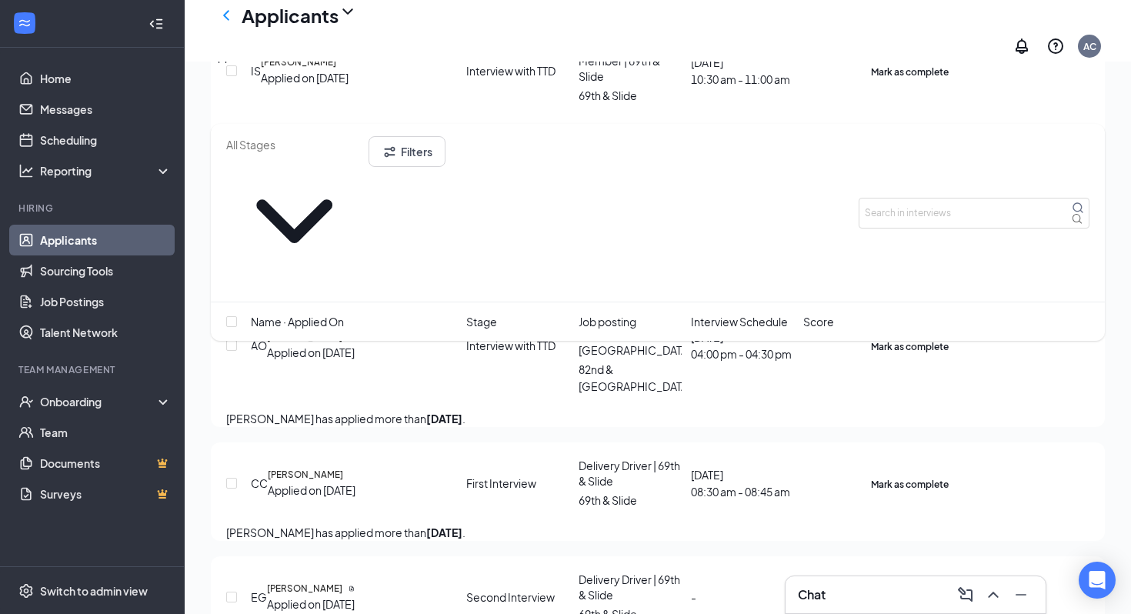
scroll to position [1419, 0]
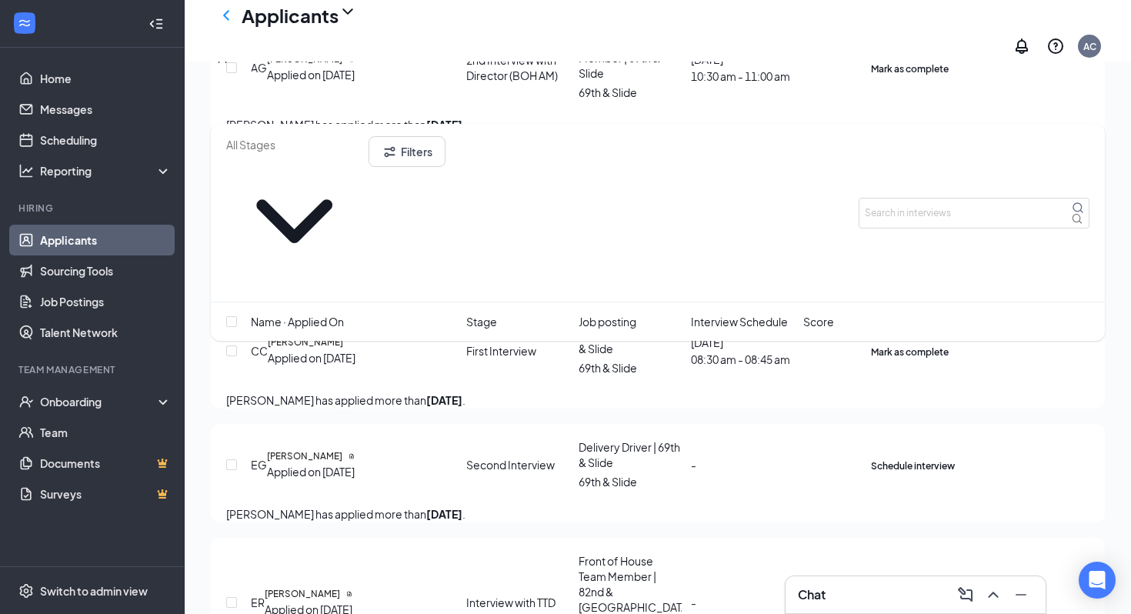
click at [556, 456] on icon "Ellipses" at bounding box center [954, 456] width 0 height 0
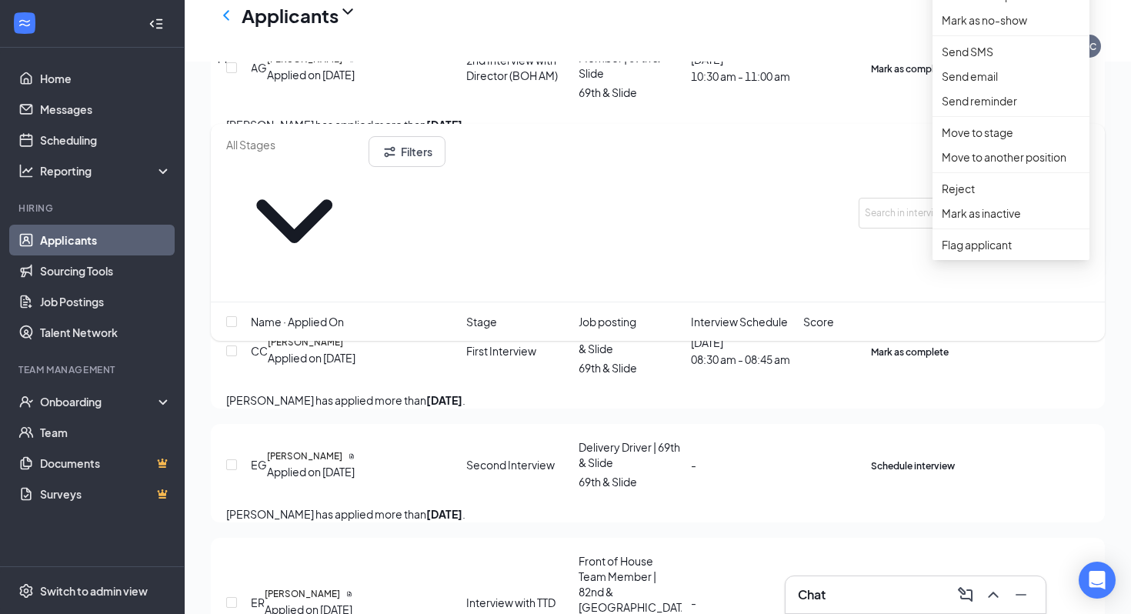
click at [556, 439] on div "EG Ethan Gilley Applied on Aug 15 Second Interview Delivery Driver | 69th & Sli…" at bounding box center [657, 472] width 863 height 66
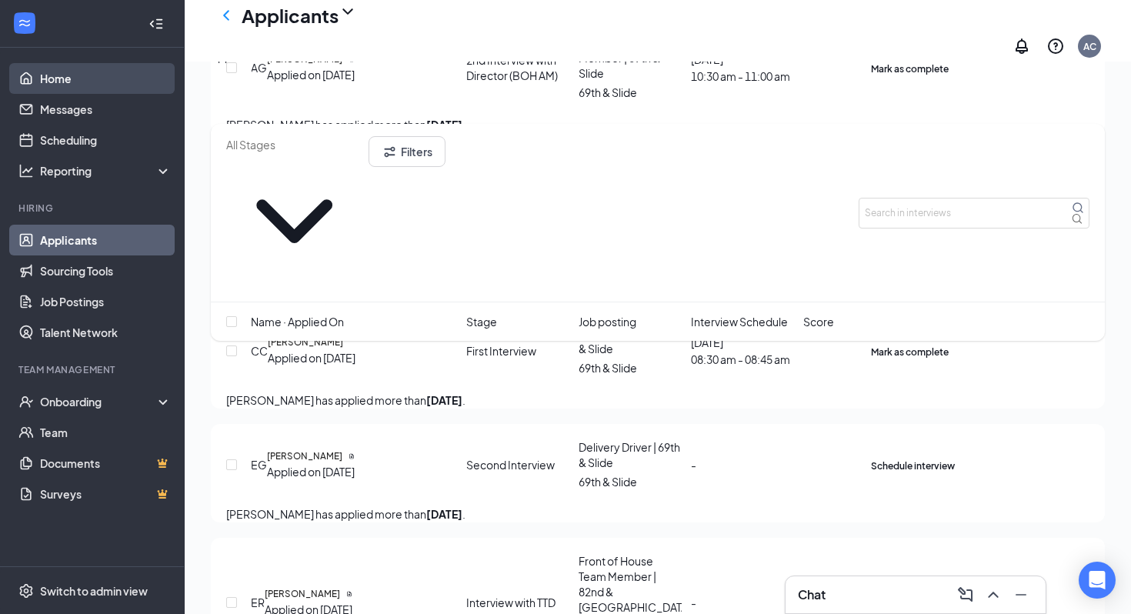
click at [81, 85] on link "Home" at bounding box center [106, 78] width 132 height 31
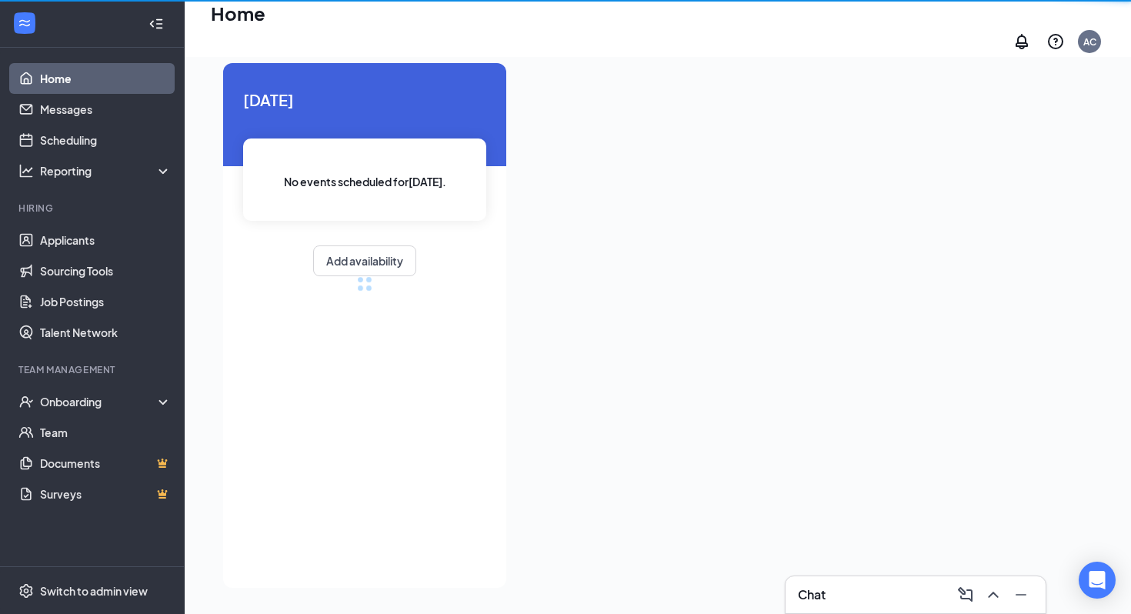
scroll to position [32, 0]
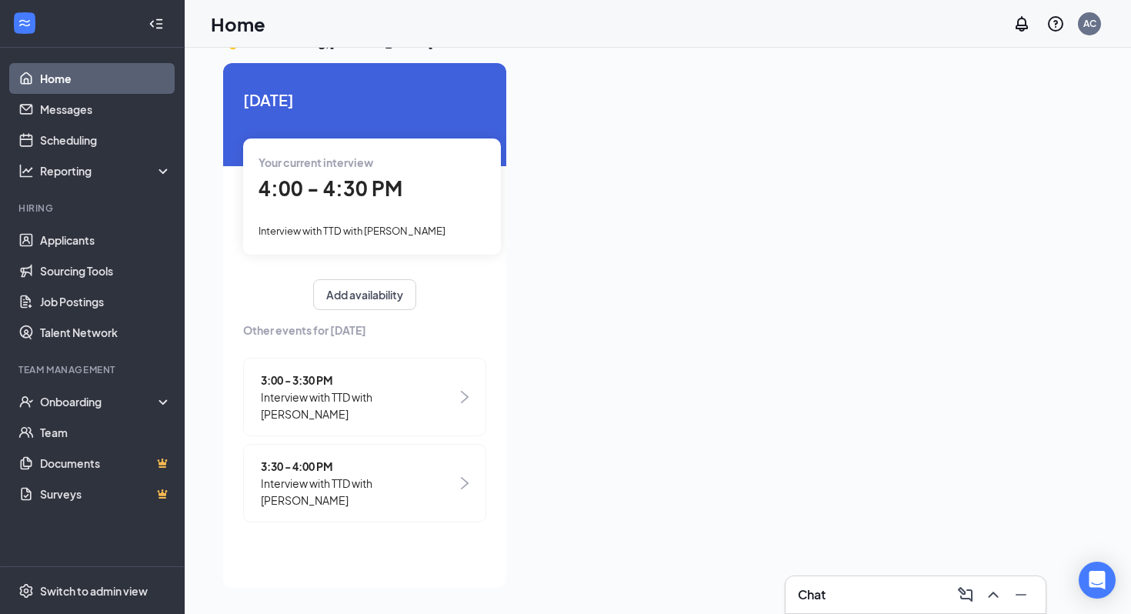
click at [401, 217] on div "Your current interview 4:00 - 4:30 PM Interview with TTD with amber ortegon" at bounding box center [372, 195] width 258 height 115
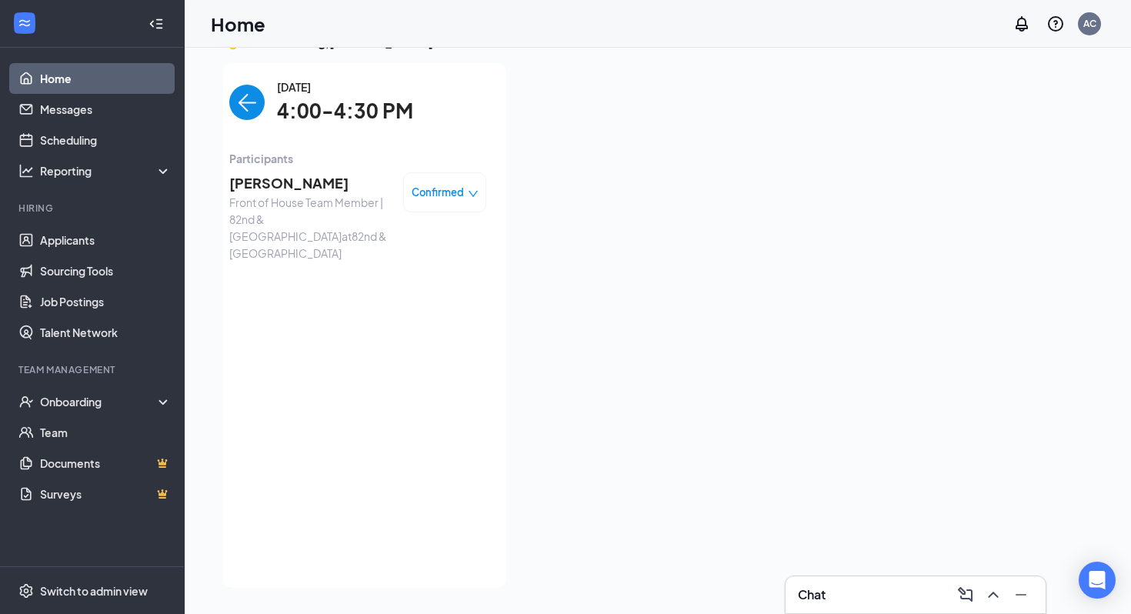
click at [284, 165] on span "Participants" at bounding box center [357, 158] width 257 height 17
click at [284, 180] on span "amber ortegon" at bounding box center [310, 183] width 162 height 22
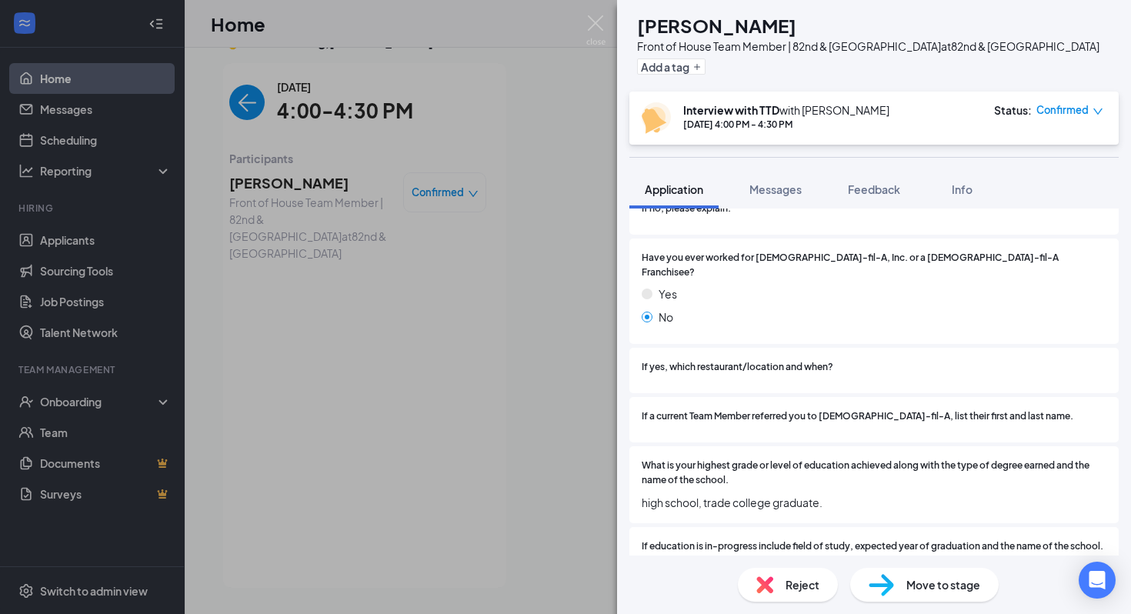
scroll to position [462, 0]
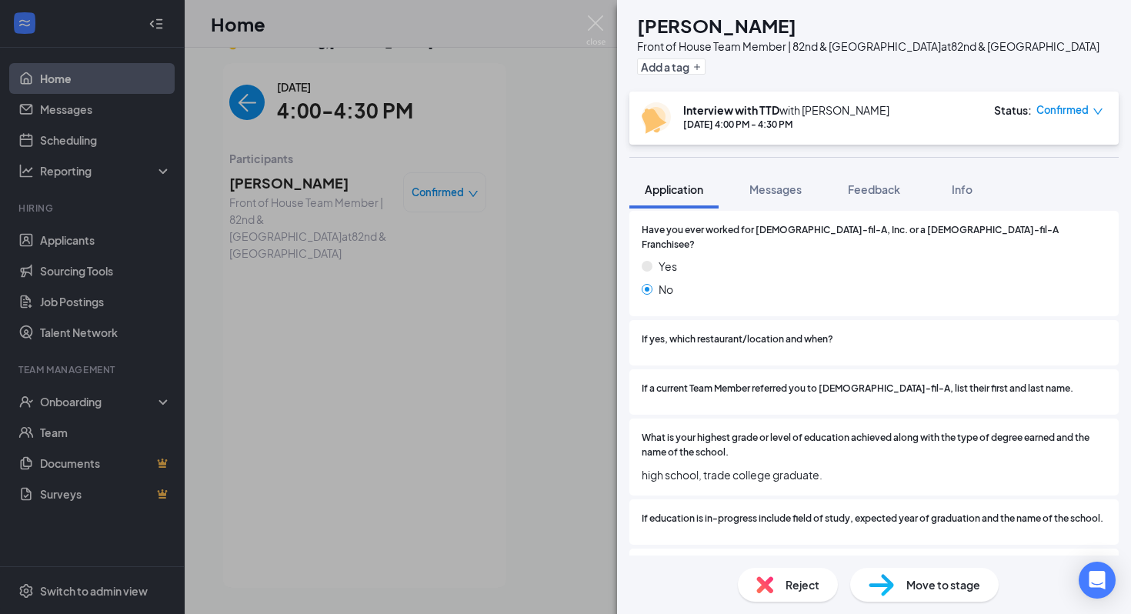
click at [556, 110] on span "Confirmed" at bounding box center [1062, 109] width 52 height 15
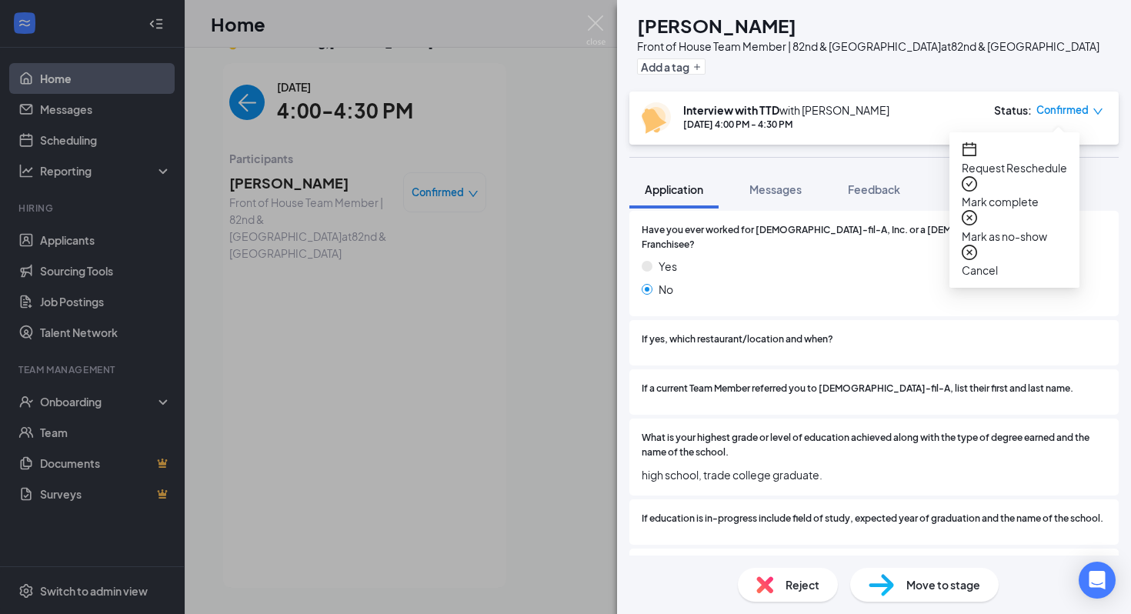
click at [556, 228] on span "Mark as no-show" at bounding box center [1013, 236] width 105 height 17
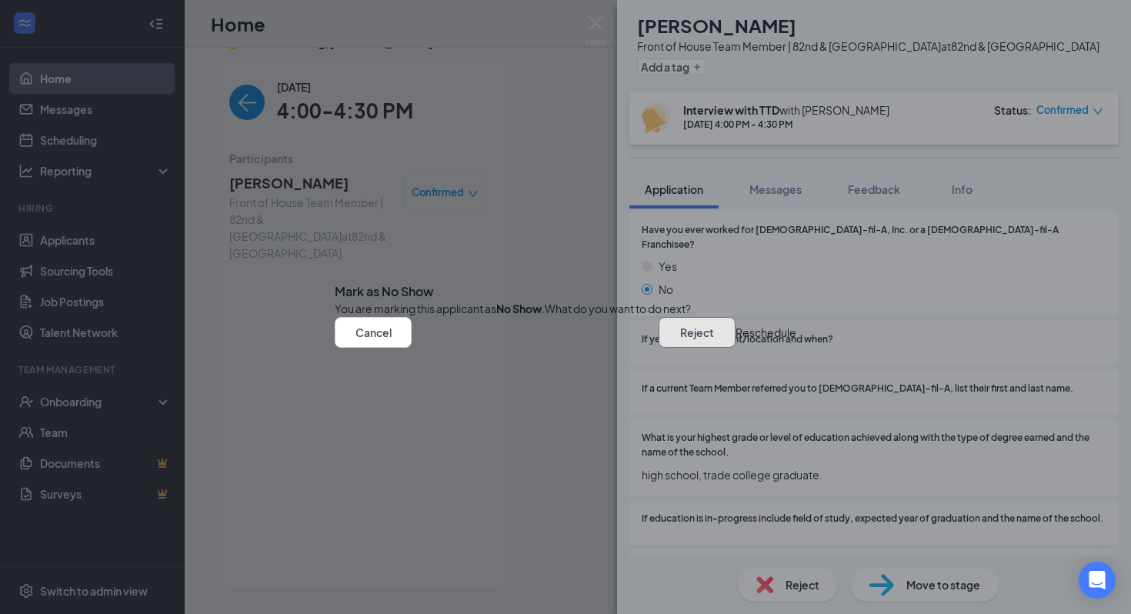
click at [556, 348] on button "Reject" at bounding box center [696, 332] width 77 height 31
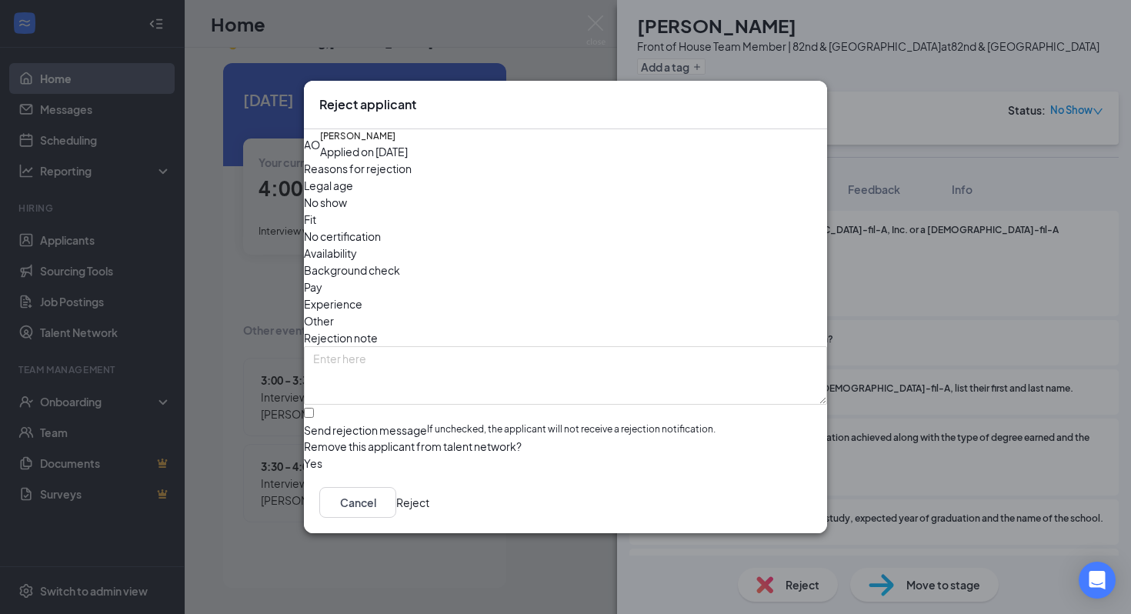
click at [347, 211] on span "No show" at bounding box center [325, 202] width 43 height 17
click at [314, 408] on input "Send rejection message If unchecked, the applicant will not receive a rejection…" at bounding box center [309, 413] width 10 height 10
checkbox input "true"
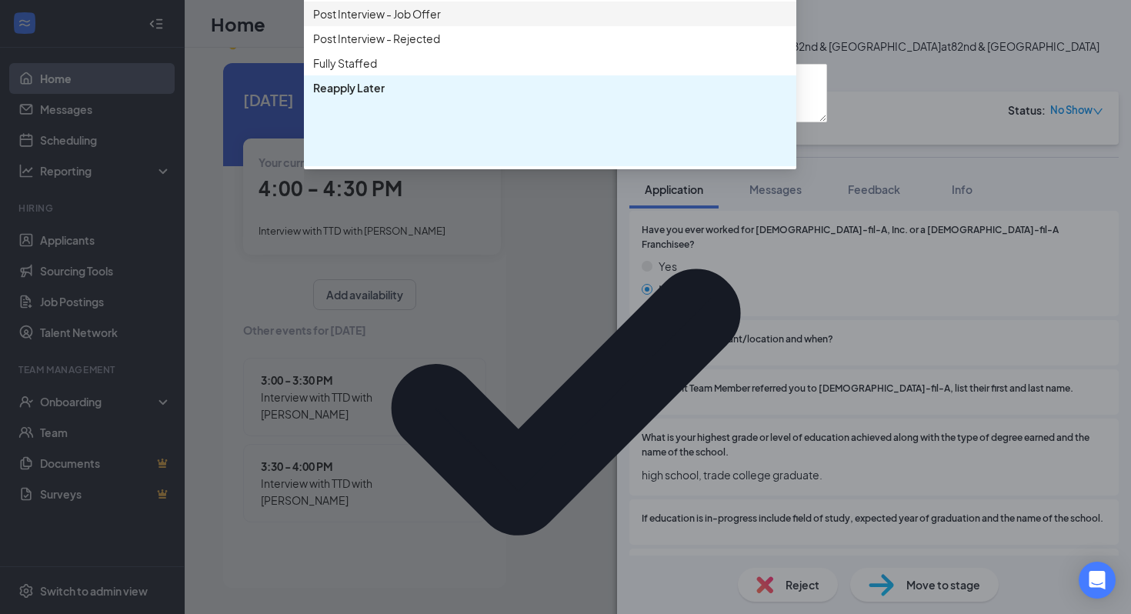
scroll to position [0, 0]
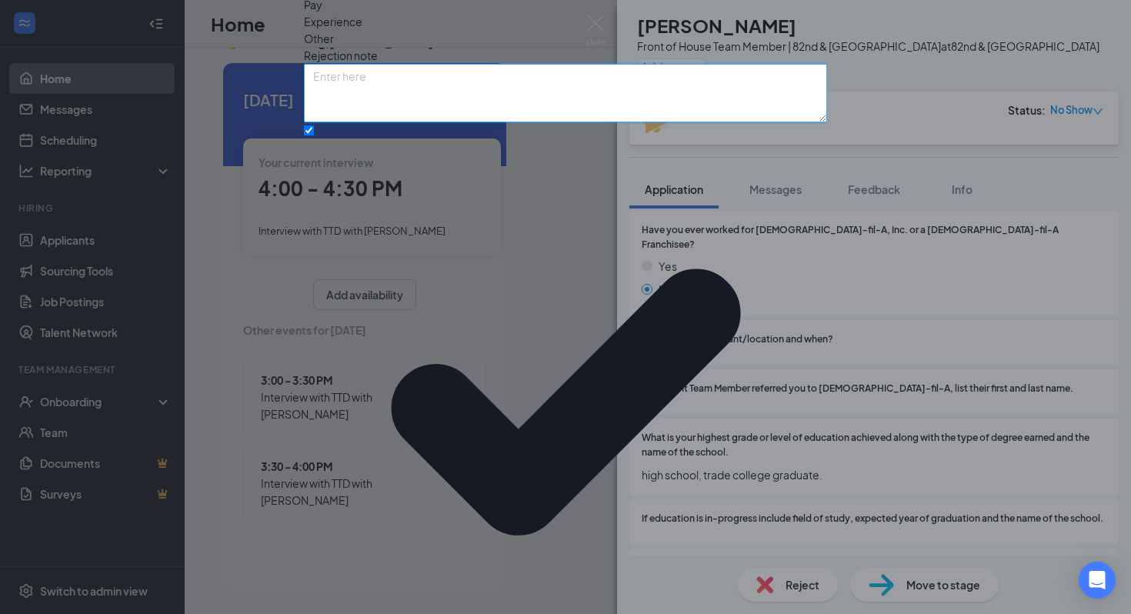
click at [381, 122] on textarea at bounding box center [565, 93] width 523 height 58
type textarea "N"
type textarea "didnt show and rescheduled multiple times"
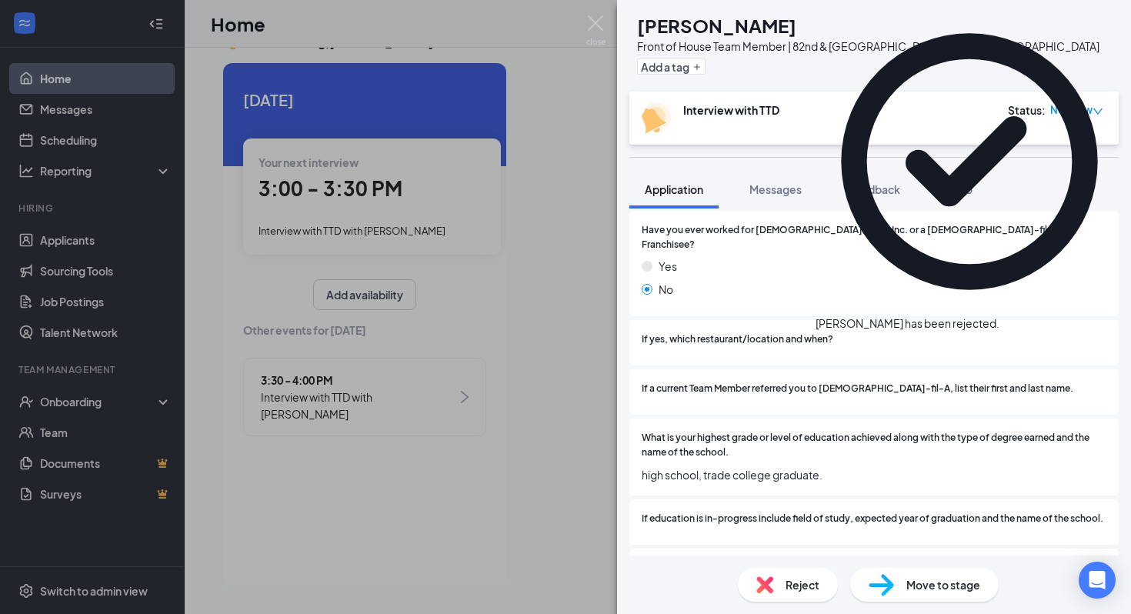
click at [556, 315] on icon "Cross" at bounding box center [999, 315] width 0 height 0
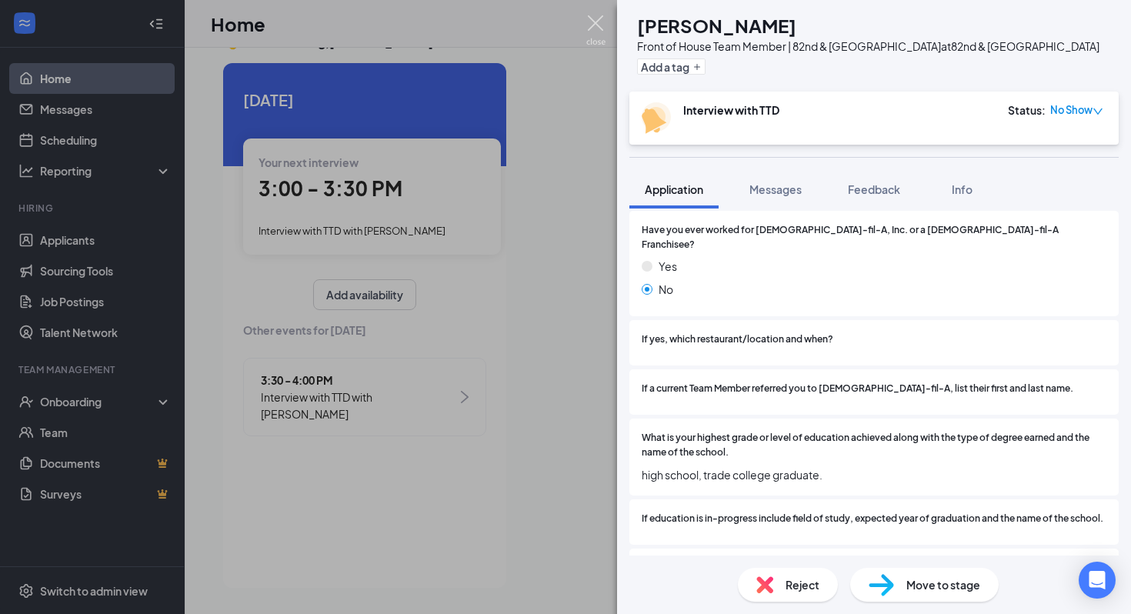
click at [556, 31] on img at bounding box center [595, 30] width 19 height 30
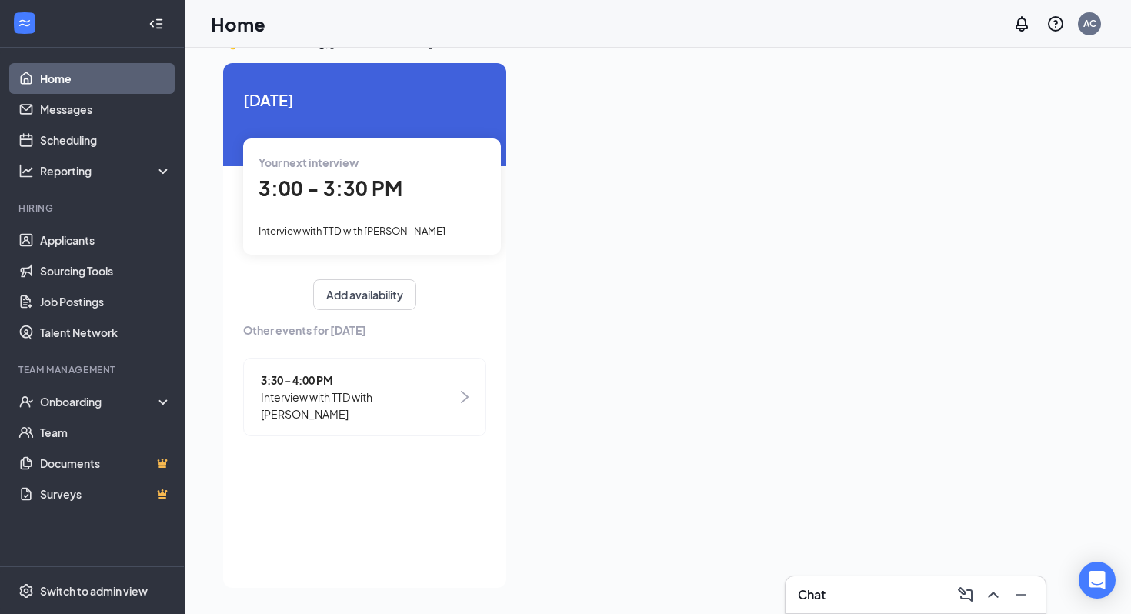
scroll to position [0, 142]
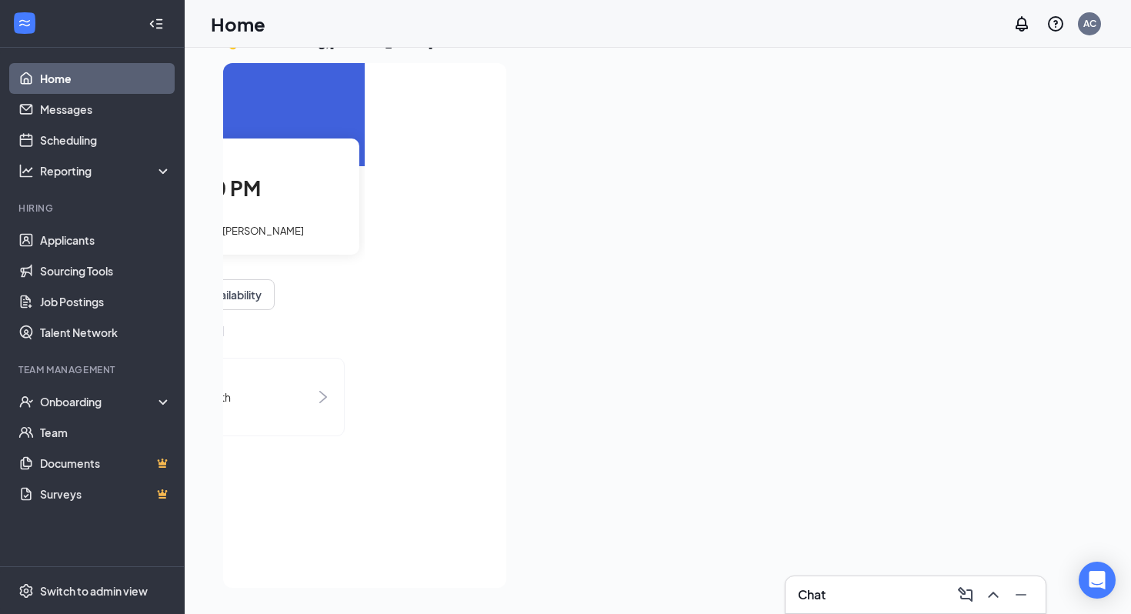
click at [188, 47] on div "Home AC" at bounding box center [658, 24] width 946 height 48
click at [168, 28] on div at bounding box center [156, 23] width 31 height 31
